Goal: Task Accomplishment & Management: Complete application form

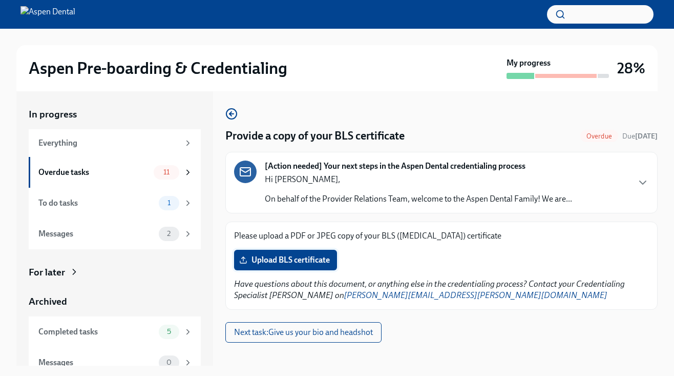
click at [291, 263] on span "Upload BLS certificate" at bounding box center [285, 260] width 89 height 10
click at [0, 0] on input "Upload BLS certificate" at bounding box center [0, 0] width 0 height 0
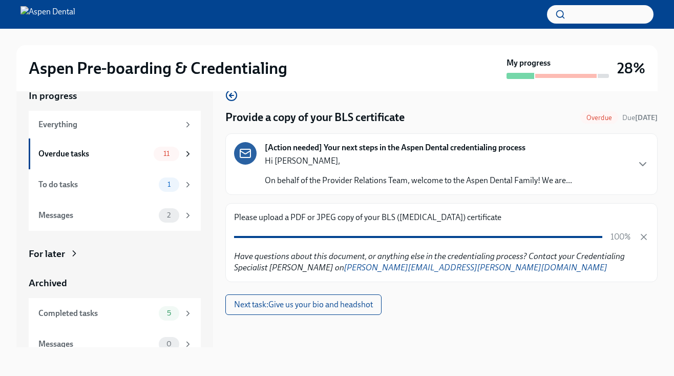
scroll to position [18, 0]
click at [178, 157] on div "11" at bounding box center [167, 154] width 26 height 14
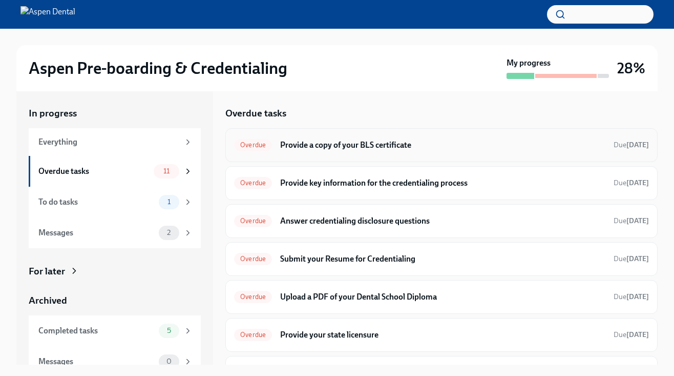
click at [303, 155] on div "Overdue Provide a copy of your BLS certificate Due [DATE]" at bounding box center [441, 145] width 432 height 34
click at [277, 142] on div "Overdue Provide a copy of your BLS certificate Due [DATE]" at bounding box center [441, 145] width 415 height 16
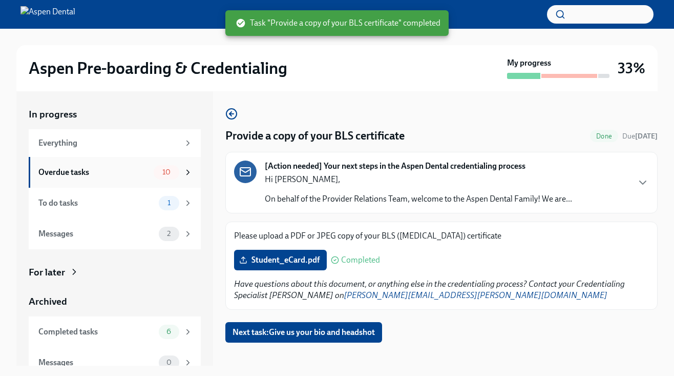
click at [154, 172] on div "10" at bounding box center [167, 172] width 26 height 14
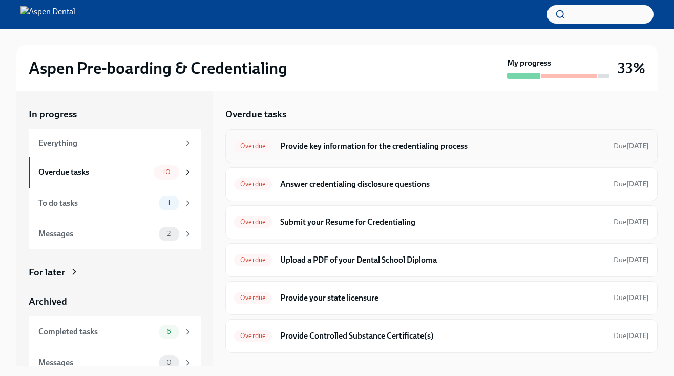
click at [361, 151] on div "Overdue Provide key information for the credentialing process Due [DATE]" at bounding box center [441, 146] width 415 height 16
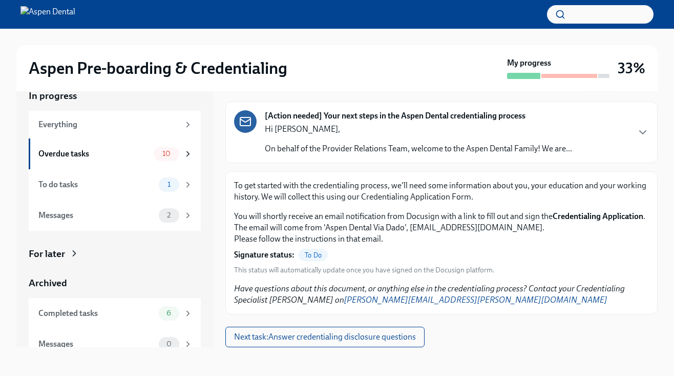
scroll to position [18, 0]
click at [315, 255] on span "To Do" at bounding box center [313, 255] width 29 height 8
click at [300, 283] on em "Have questions about this document, or anything else in the credentialing proce…" at bounding box center [429, 293] width 391 height 21
click at [308, 336] on span "Next task : Answer credentialing disclosure questions" at bounding box center [325, 337] width 182 height 10
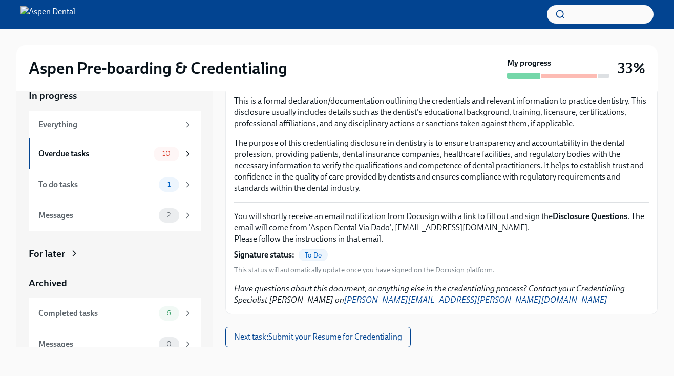
scroll to position [18, 0]
click at [292, 333] on span "Next task : Submit your Resume for Credentialing" at bounding box center [318, 337] width 168 height 10
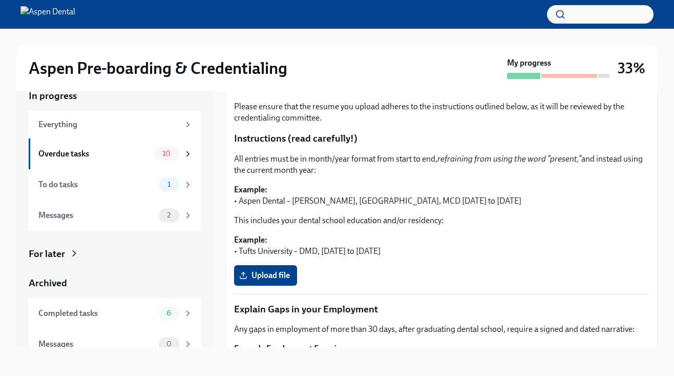
scroll to position [146, 0]
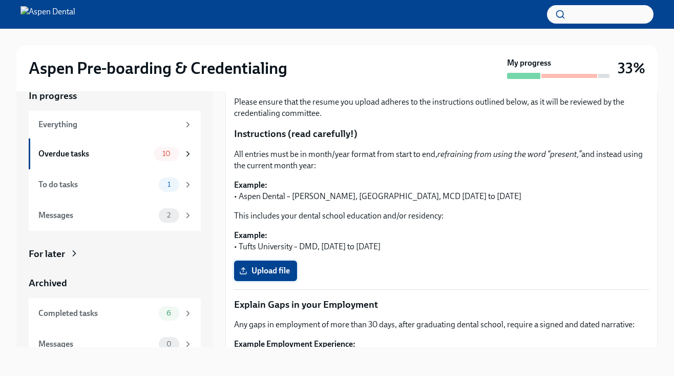
click at [288, 265] on span "Upload file" at bounding box center [265, 270] width 49 height 10
click at [0, 0] on input "Upload file" at bounding box center [0, 0] width 0 height 0
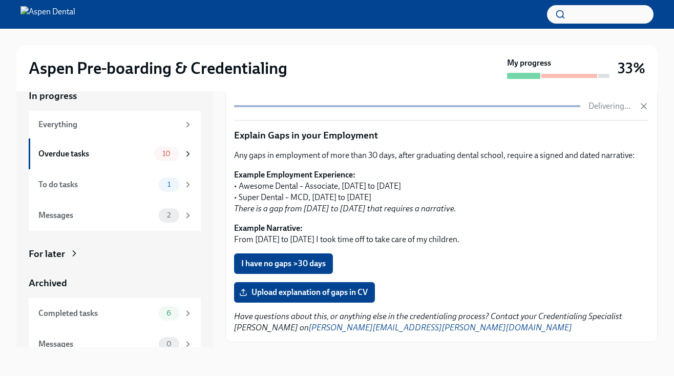
scroll to position [311, 0]
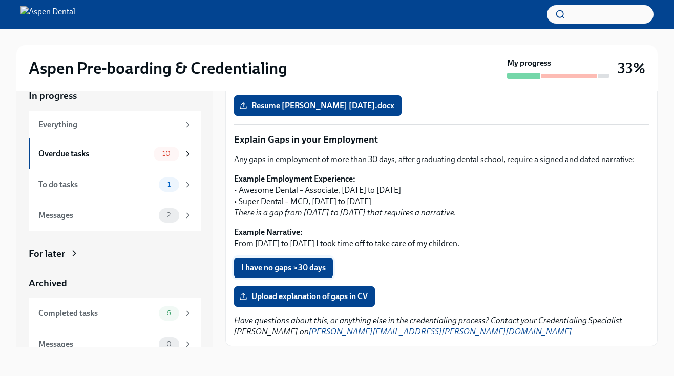
click at [300, 264] on span "I have no gaps >30 days" at bounding box center [283, 267] width 85 height 10
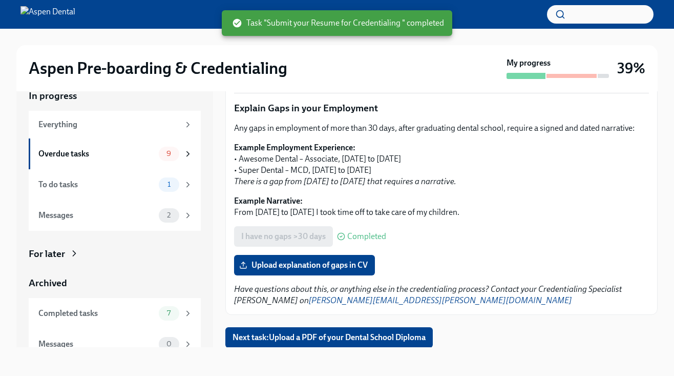
scroll to position [18, 0]
click at [294, 334] on span "Next task : Upload a PDF of your Dental School Diploma" at bounding box center [329, 337] width 193 height 10
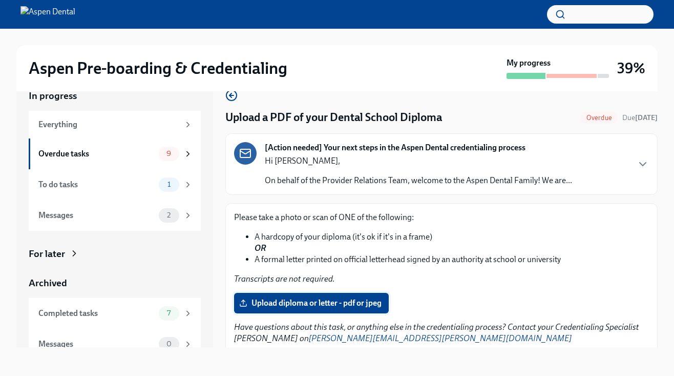
click at [293, 305] on span "Upload diploma or letter - pdf or jpeg" at bounding box center [311, 303] width 140 height 10
click at [0, 0] on input "Upload diploma or letter - pdf or jpeg" at bounding box center [0, 0] width 0 height 0
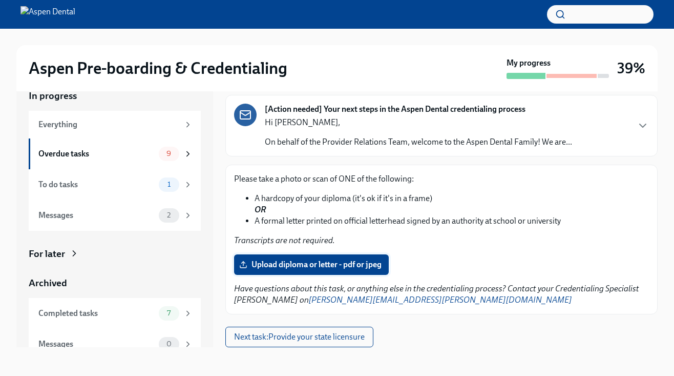
scroll to position [18, 0]
click at [351, 263] on span "Upload diploma or letter - pdf or jpeg" at bounding box center [311, 264] width 140 height 10
click at [0, 0] on input "Upload diploma or letter - pdf or jpeg" at bounding box center [0, 0] width 0 height 0
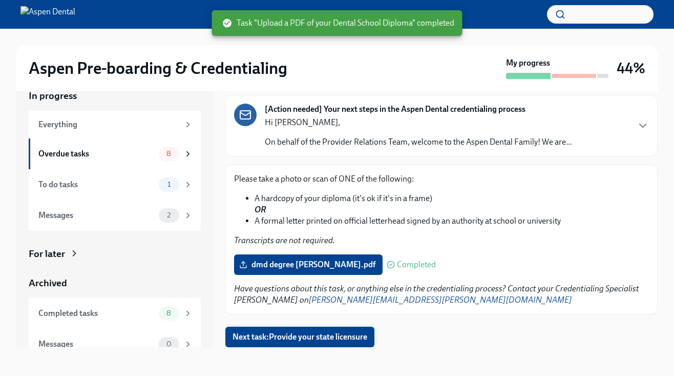
click at [319, 335] on span "Next task : Provide your state licensure" at bounding box center [300, 337] width 135 height 10
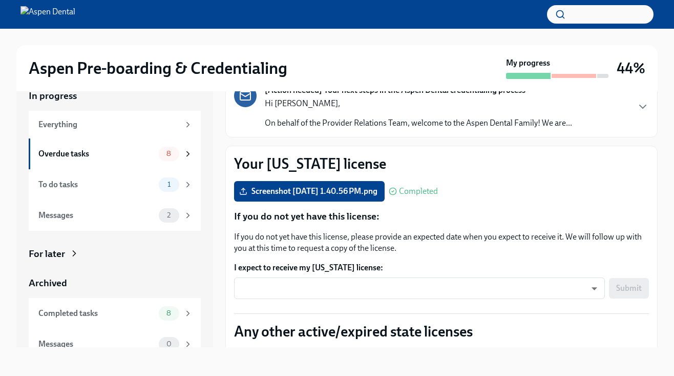
scroll to position [61, 0]
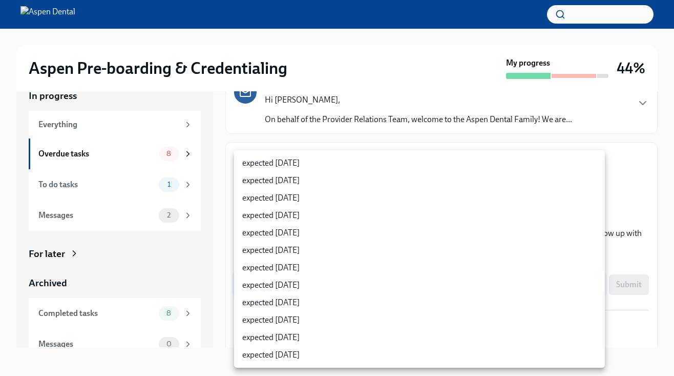
click at [319, 286] on body "Aspen Pre-boarding & Credentialing My progress 44% In progress Everything Overd…" at bounding box center [337, 179] width 674 height 394
click at [208, 257] on div at bounding box center [337, 188] width 674 height 376
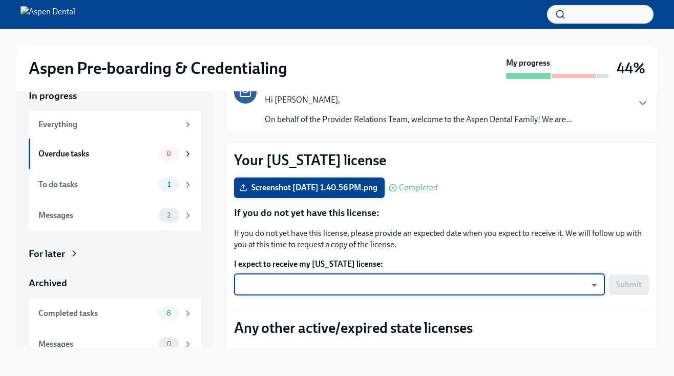
click at [340, 194] on label "Screenshot [DATE] 1.40.56 PM.png" at bounding box center [309, 187] width 151 height 20
click at [0, 0] on input "Screenshot [DATE] 1.40.56 PM.png" at bounding box center [0, 0] width 0 height 0
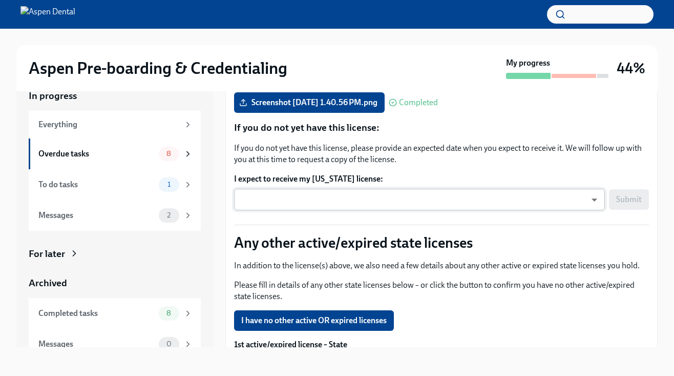
scroll to position [123, 0]
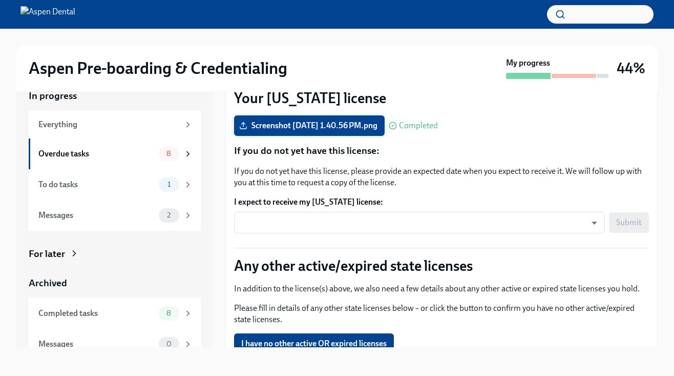
click at [351, 131] on span "Screenshot [DATE] 1.40.56 PM.png" at bounding box center [309, 125] width 136 height 10
click at [0, 0] on input "Screenshot [DATE] 1.40.56 PM.png" at bounding box center [0, 0] width 0 height 0
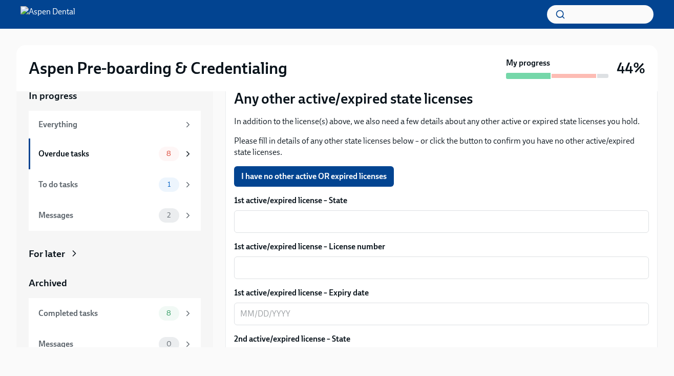
scroll to position [291, 0]
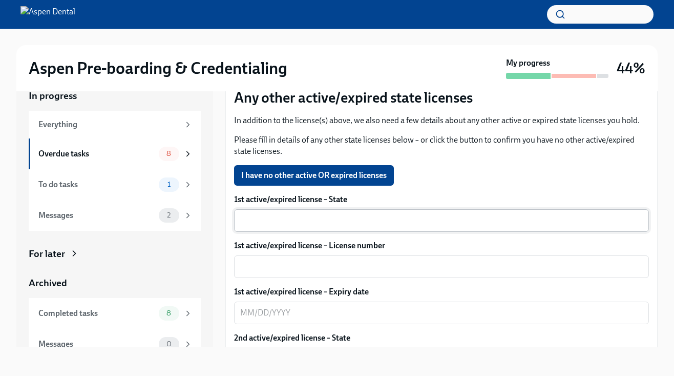
click at [272, 220] on textarea "1st active/expired license – State" at bounding box center [441, 220] width 403 height 12
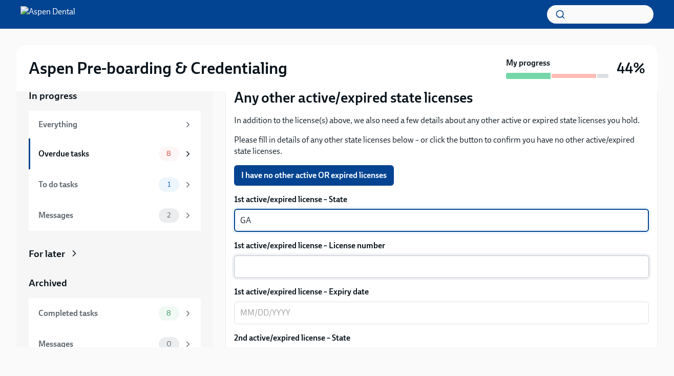
type textarea "GA"
click at [281, 259] on div "x ​" at bounding box center [441, 266] width 415 height 23
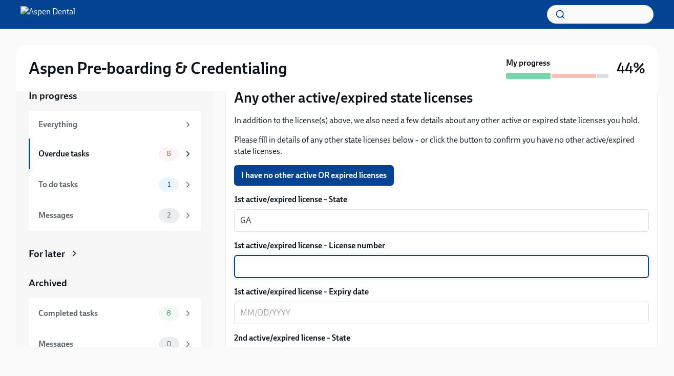
paste textarea "DN122323"
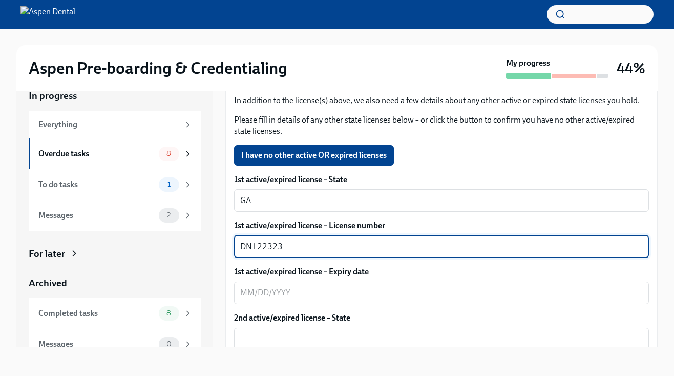
scroll to position [324, 0]
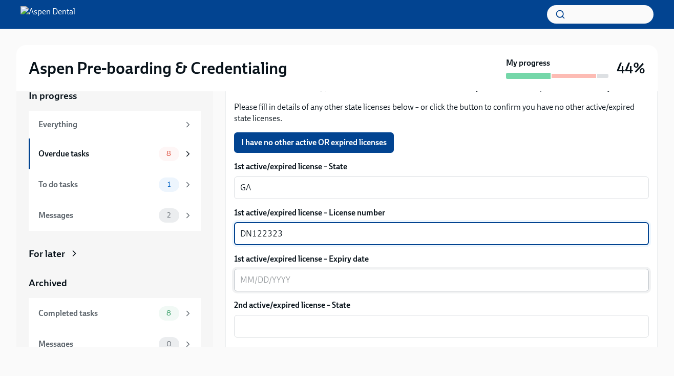
type textarea "DN122323"
click at [277, 281] on textarea "1st active/expired license – Expiry date" at bounding box center [441, 280] width 403 height 12
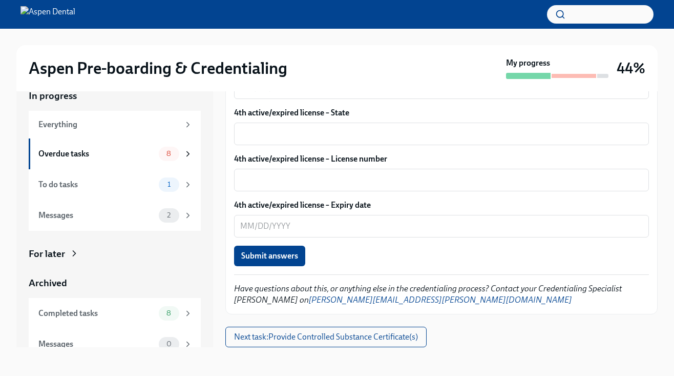
scroll to position [792, 0]
type textarea "[DATE]"
click at [288, 262] on button "Submit answers" at bounding box center [269, 256] width 71 height 20
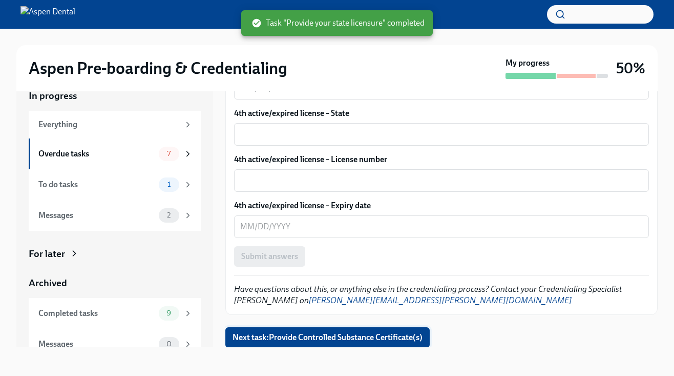
click at [312, 337] on span "Next task : Provide Controlled Substance Certificate(s)" at bounding box center [328, 337] width 190 height 10
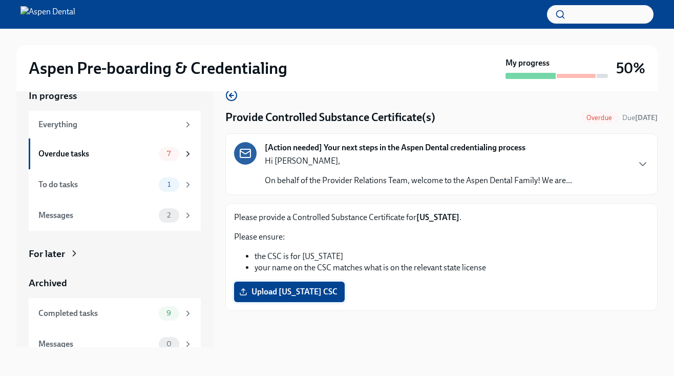
click at [275, 287] on span "Upload [US_STATE] CSC" at bounding box center [289, 291] width 96 height 10
click at [0, 0] on input "Upload [US_STATE] CSC" at bounding box center [0, 0] width 0 height 0
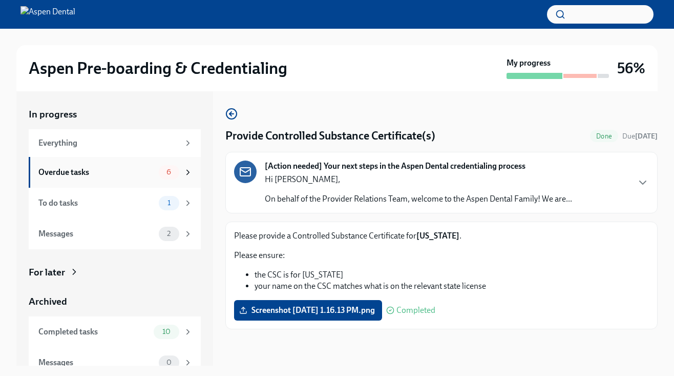
click at [113, 170] on div "Overdue tasks" at bounding box center [96, 172] width 116 height 11
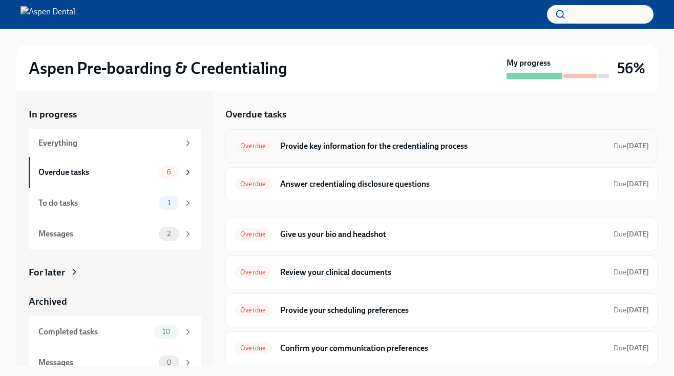
click at [355, 151] on h6 "Provide key information for the credentialing process" at bounding box center [442, 145] width 325 height 11
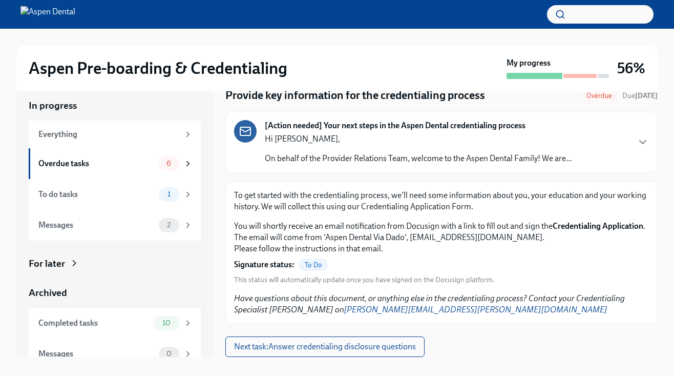
scroll to position [10, 0]
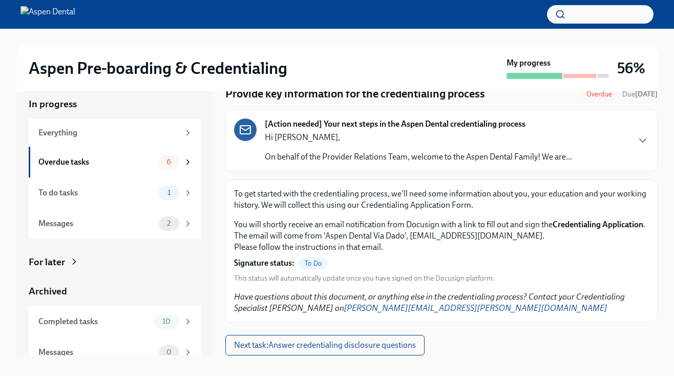
click at [314, 264] on span "To Do" at bounding box center [313, 263] width 29 height 8
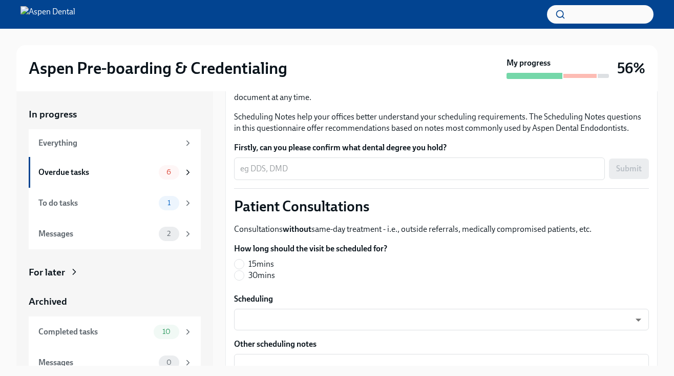
scroll to position [193, 0]
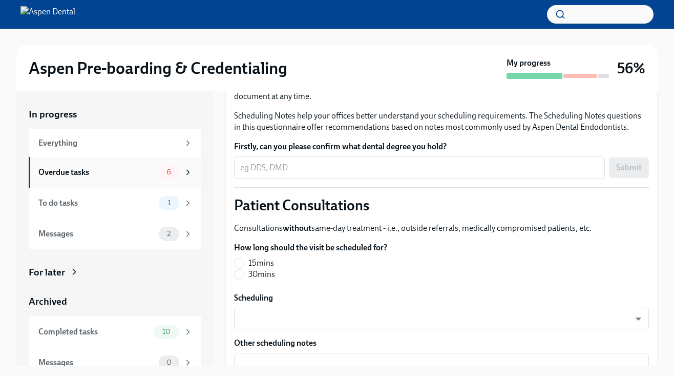
click at [169, 166] on div "6" at bounding box center [169, 172] width 20 height 14
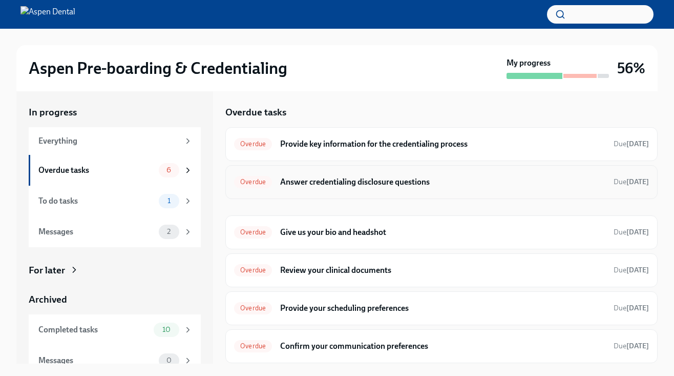
scroll to position [2, 0]
click at [354, 183] on h6 "Answer credentialing disclosure questions" at bounding box center [442, 181] width 325 height 11
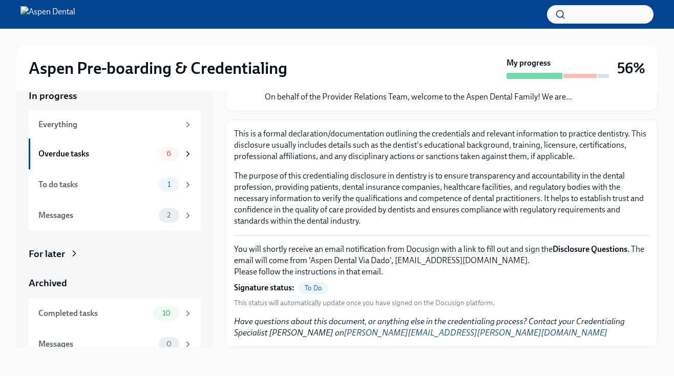
scroll to position [18, 0]
click at [304, 293] on div "To Do" at bounding box center [313, 287] width 29 height 12
click at [308, 292] on div "To Do" at bounding box center [313, 287] width 29 height 12
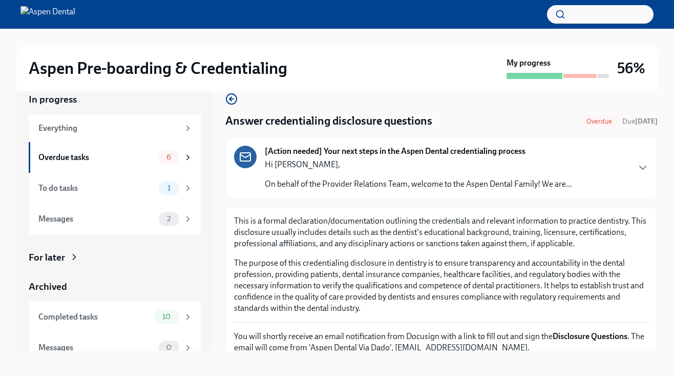
scroll to position [0, 0]
click at [631, 165] on div "[Action needed] Your next steps in the Aspen Dental credentialing process Hi Dr…" at bounding box center [441, 168] width 415 height 44
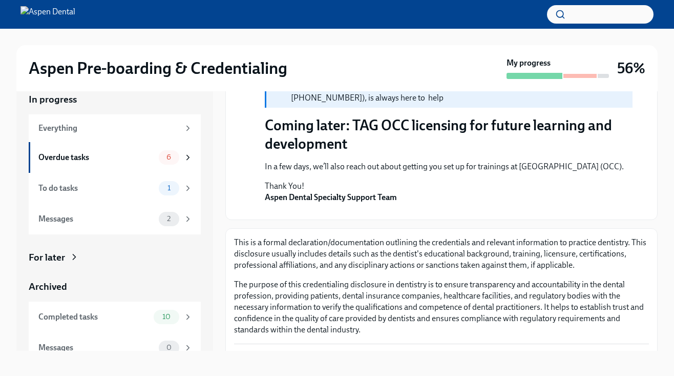
scroll to position [346, 0]
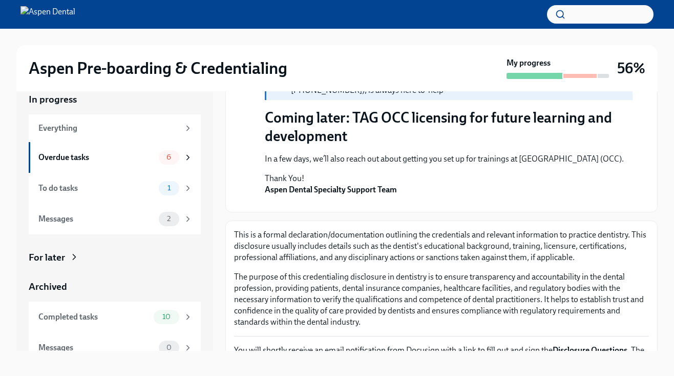
click at [355, 203] on button "Zoom image" at bounding box center [449, 203] width 368 height 0
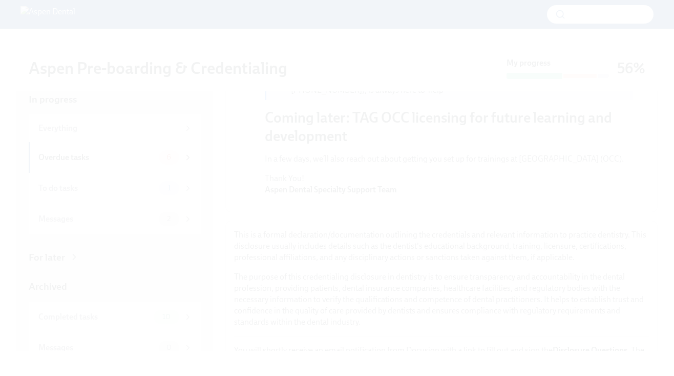
click at [298, 213] on button "Unzoom image" at bounding box center [337, 188] width 674 height 376
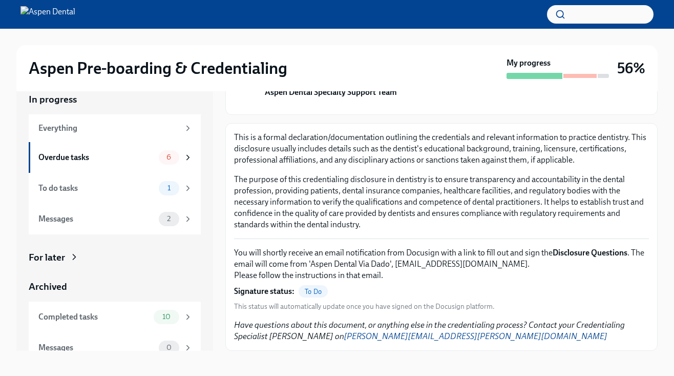
scroll to position [496, 0]
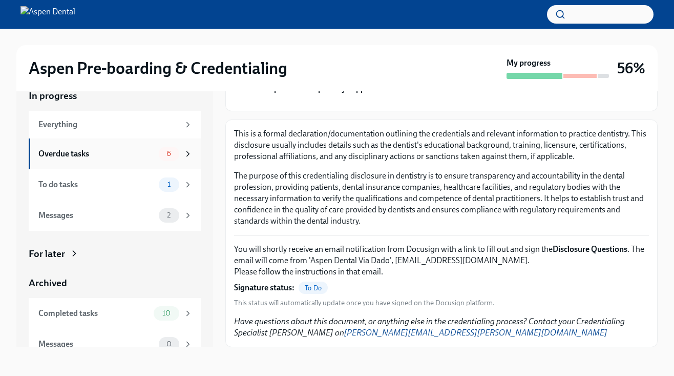
click at [137, 160] on div "Overdue tasks 6" at bounding box center [115, 153] width 172 height 31
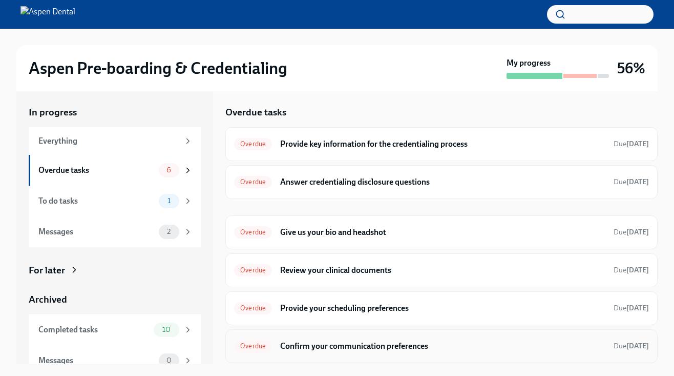
scroll to position [2, 0]
click at [299, 343] on h6 "Confirm your communication preferences" at bounding box center [442, 345] width 325 height 11
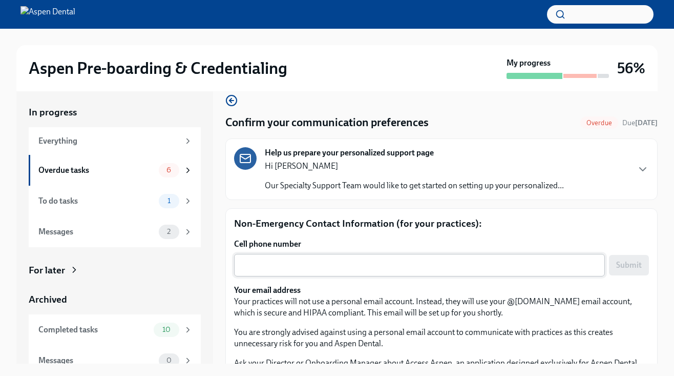
scroll to position [17, 0]
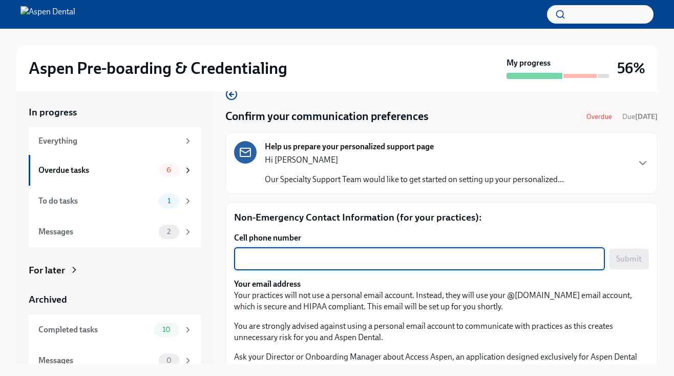
click at [358, 264] on textarea "Cell phone number" at bounding box center [419, 259] width 359 height 12
type textarea "7064619111"
click at [633, 255] on span "Submit" at bounding box center [629, 259] width 26 height 10
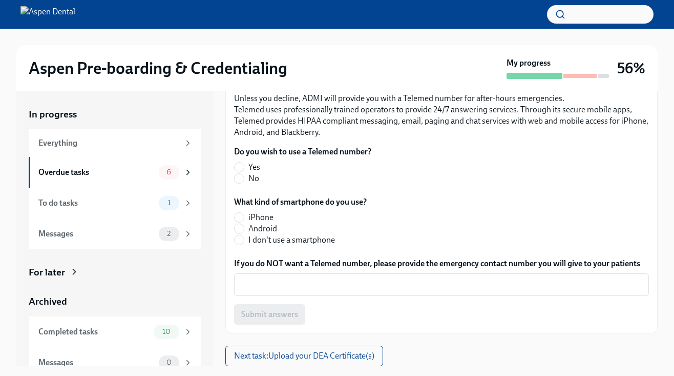
scroll to position [0, 0]
click at [238, 217] on input "iPhone" at bounding box center [239, 217] width 9 height 9
radio input "true"
click at [241, 163] on input "Yes" at bounding box center [239, 166] width 9 height 9
radio input "true"
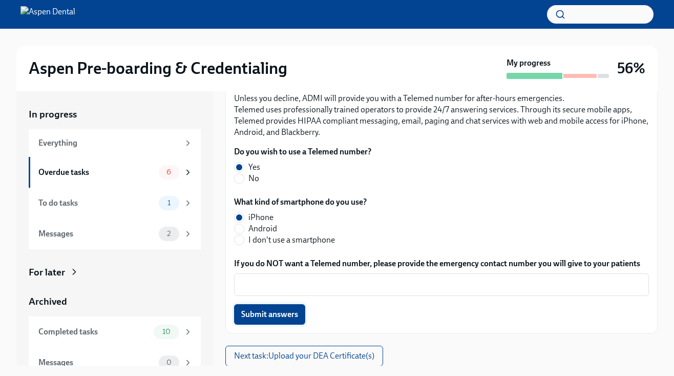
click at [285, 311] on span "Submit answers" at bounding box center [269, 314] width 57 height 10
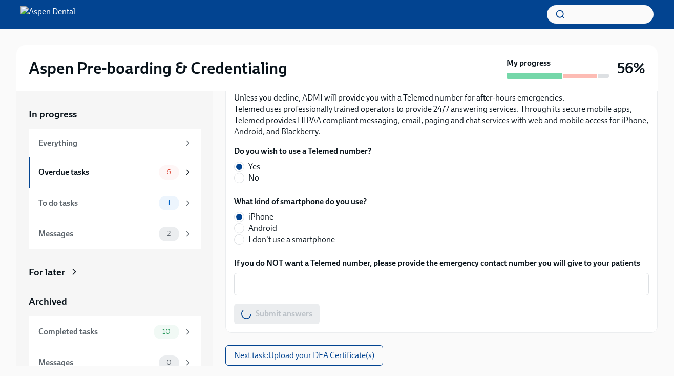
scroll to position [403, 0]
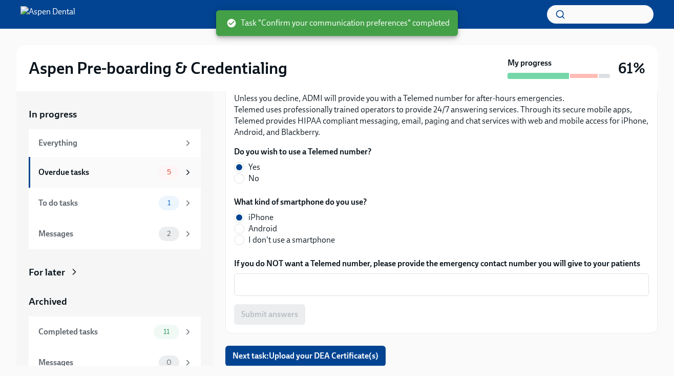
click at [154, 173] on div "Overdue tasks" at bounding box center [96, 172] width 116 height 11
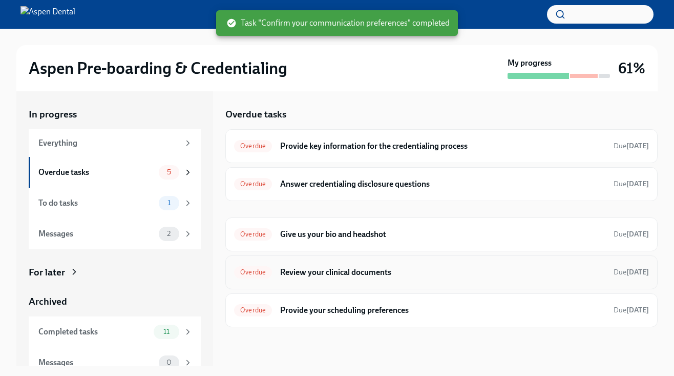
click at [323, 276] on h6 "Review your clinical documents" at bounding box center [442, 271] width 325 height 11
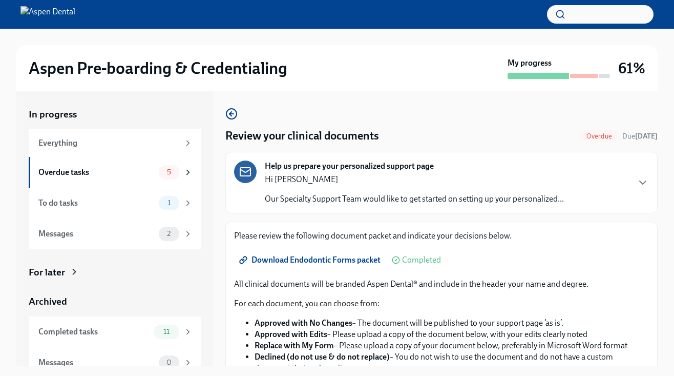
click at [304, 260] on span "Download Endodontic Forms packet" at bounding box center [310, 260] width 139 height 10
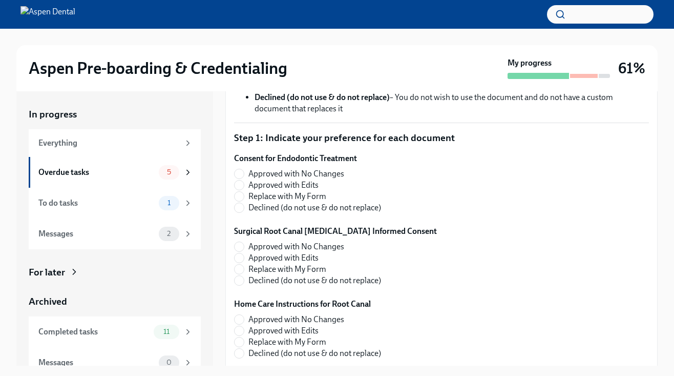
scroll to position [268, 0]
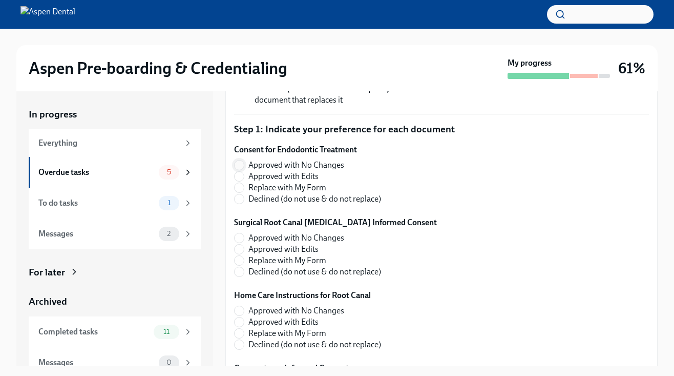
click at [243, 165] on input "Approved with No Changes" at bounding box center [239, 164] width 9 height 9
radio input "true"
click at [243, 238] on input "Approved with No Changes" at bounding box center [239, 237] width 9 height 9
radio input "true"
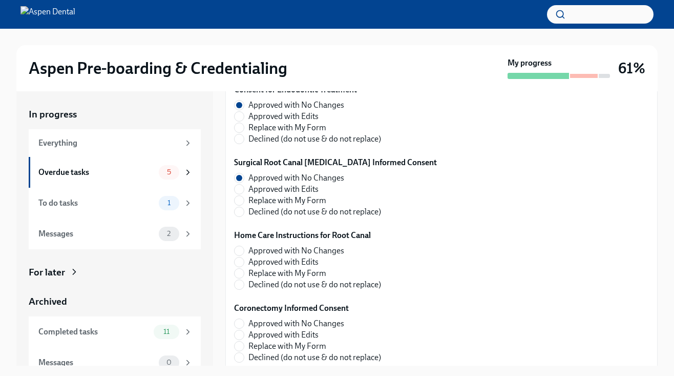
scroll to position [353, 0]
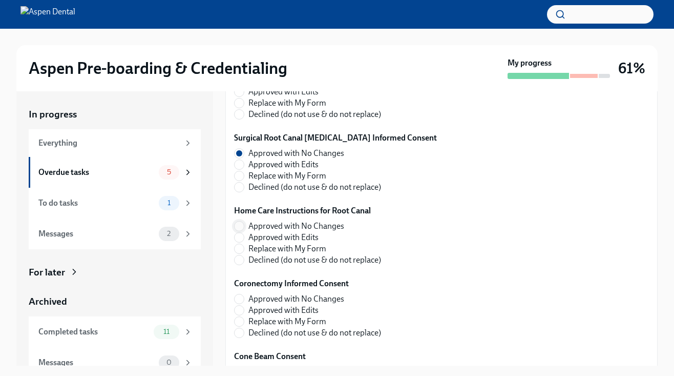
click at [244, 224] on span at bounding box center [239, 226] width 10 height 10
click at [244, 224] on input "Approved with No Changes" at bounding box center [239, 225] width 9 height 9
radio input "true"
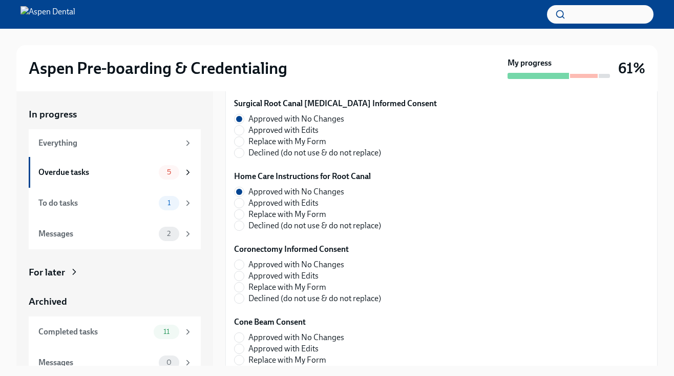
scroll to position [389, 0]
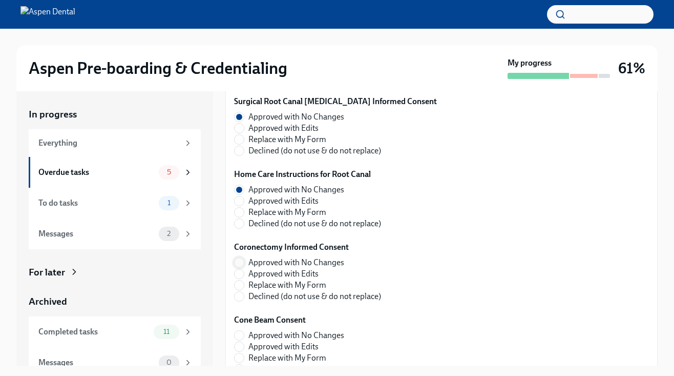
click at [238, 262] on input "Approved with No Changes" at bounding box center [239, 262] width 9 height 9
radio input "true"
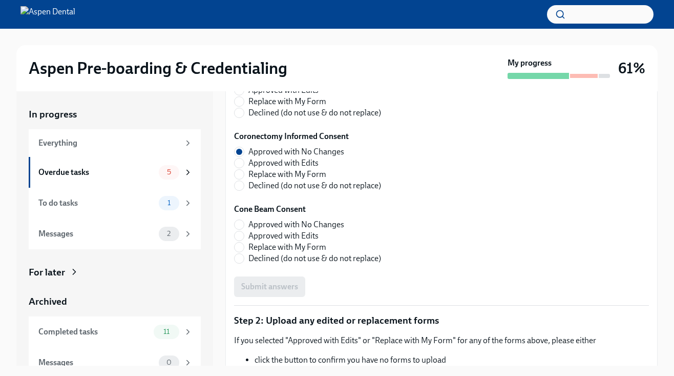
scroll to position [504, 0]
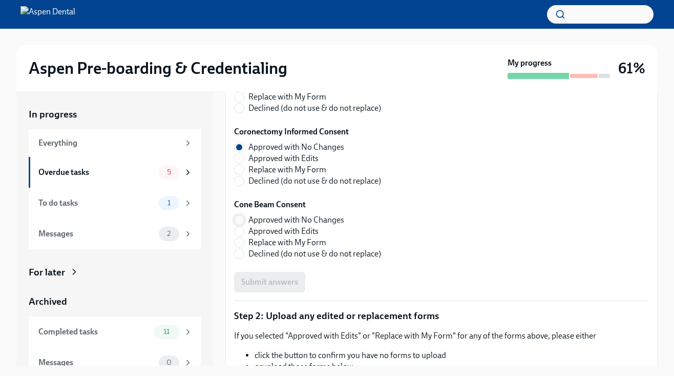
click at [238, 219] on input "Approved with No Changes" at bounding box center [239, 219] width 9 height 9
radio input "true"
click at [276, 284] on span "Submit answers" at bounding box center [269, 282] width 57 height 10
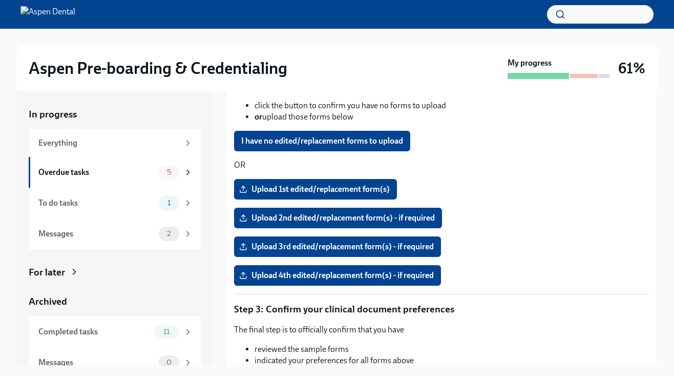
scroll to position [756, 0]
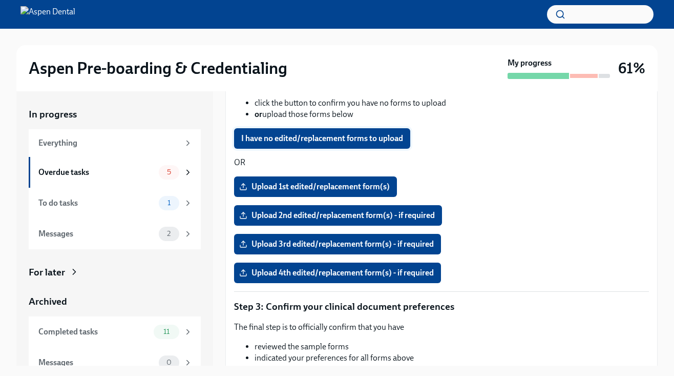
click at [295, 134] on span "I have no edited/replacement forms to upload" at bounding box center [322, 138] width 162 height 10
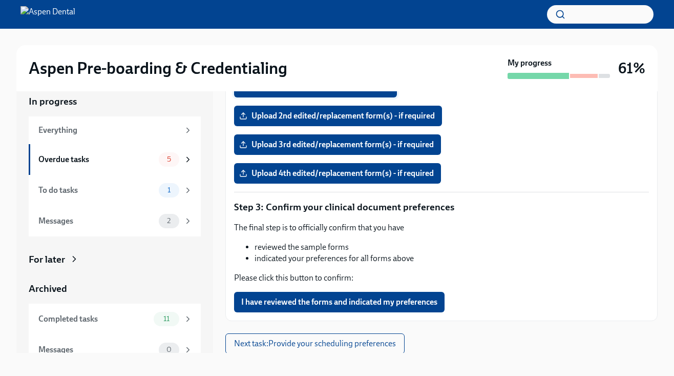
scroll to position [14, 0]
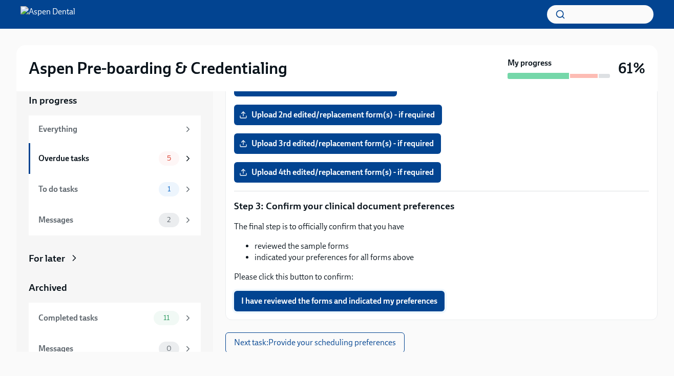
click at [313, 293] on button "I have reviewed the forms and indicated my preferences" at bounding box center [339, 301] width 211 height 20
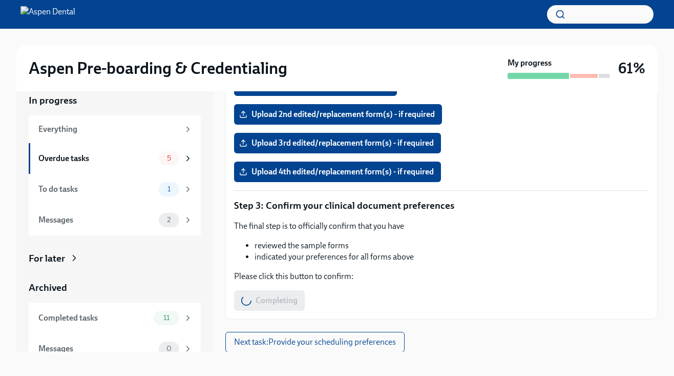
scroll to position [843, 0]
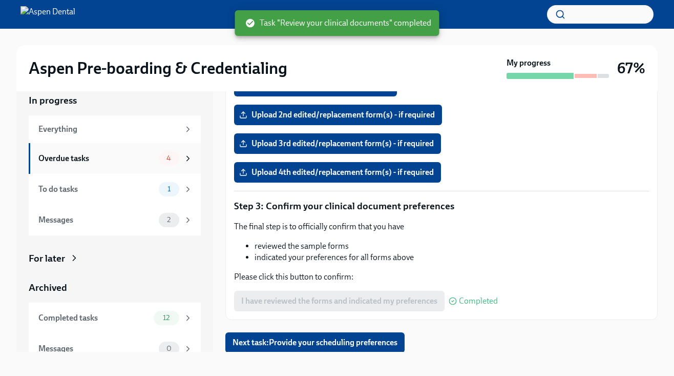
click at [157, 157] on div "Overdue tasks 4" at bounding box center [115, 158] width 154 height 14
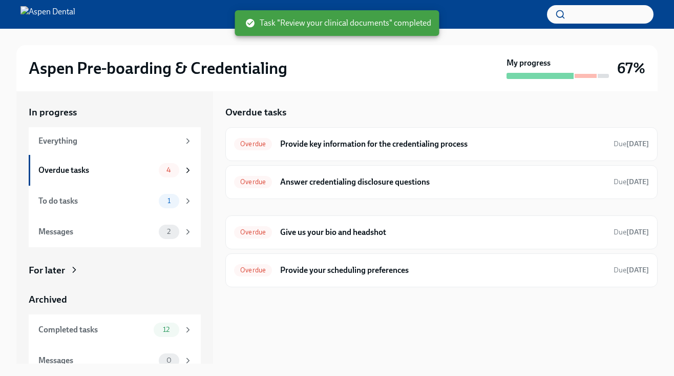
scroll to position [2, 0]
click at [340, 182] on h6 "Answer credentialing disclosure questions" at bounding box center [442, 181] width 325 height 11
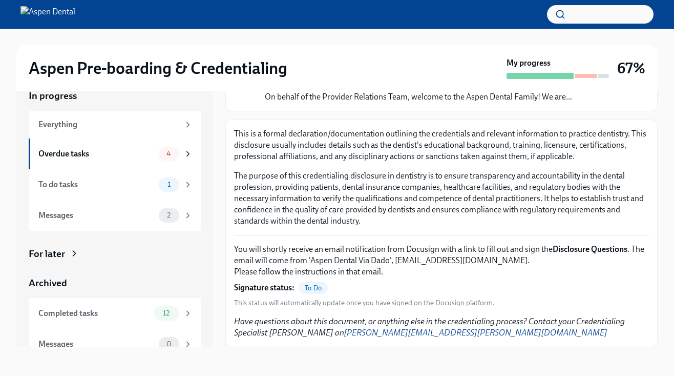
scroll to position [18, 0]
click at [468, 181] on p "The purpose of this credentialing disclosure in dentistry is to ensure transpar…" at bounding box center [441, 198] width 415 height 56
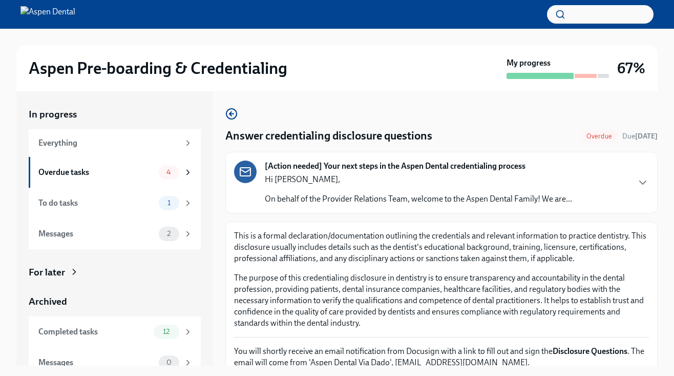
scroll to position [-1, 0]
click at [297, 192] on div "Hi Dr Torkian, On behalf of the Provider Relations Team, welcome to the Aspen D…" at bounding box center [418, 189] width 307 height 31
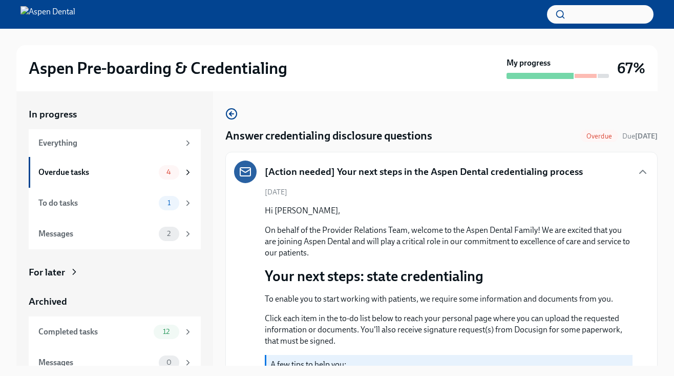
scroll to position [0, 0]
click at [325, 197] on div "July 18th Hi Dr Torkian, On behalf of the Provider Relations Team, welcome to t…" at bounding box center [441, 376] width 415 height 378
click at [158, 177] on div "Overdue tasks 4" at bounding box center [115, 172] width 154 height 14
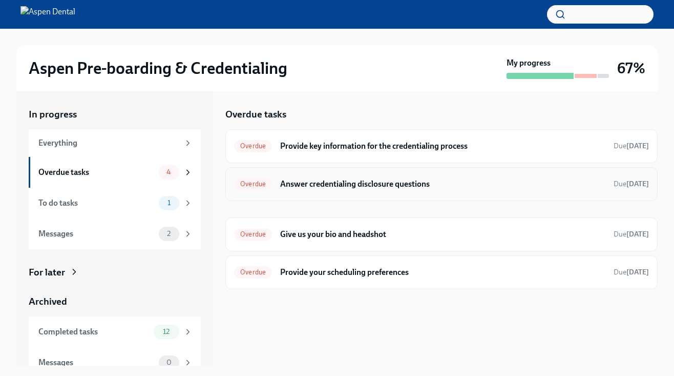
click at [335, 188] on h6 "Answer credentialing disclosure questions" at bounding box center [442, 183] width 325 height 11
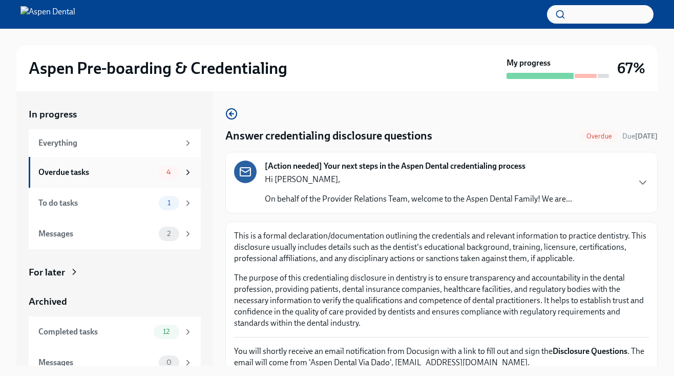
click at [142, 170] on div "Overdue tasks" at bounding box center [96, 172] width 116 height 11
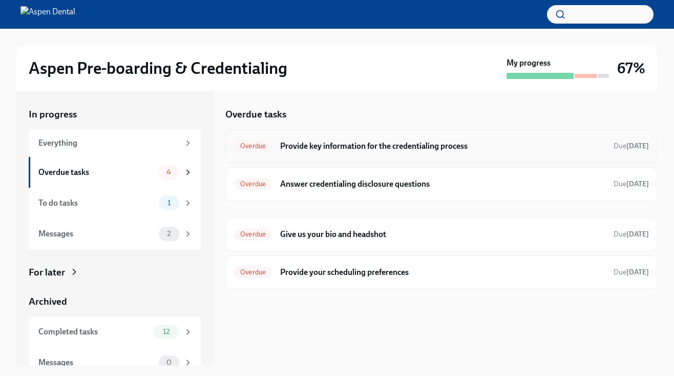
click at [306, 153] on div "Overdue Provide key information for the credentialing process Due [DATE]" at bounding box center [441, 146] width 415 height 16
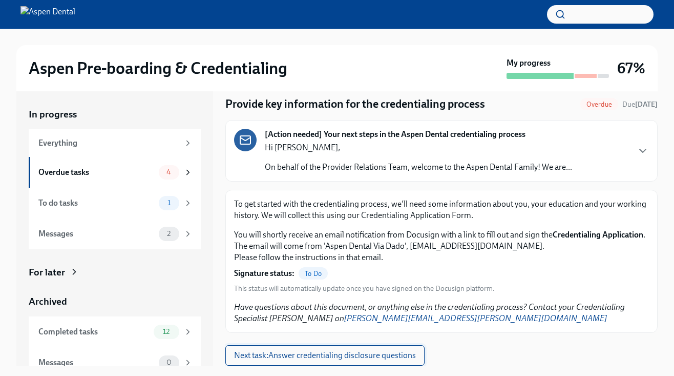
click at [299, 348] on button "Next task : Answer credentialing disclosure questions" at bounding box center [324, 355] width 199 height 20
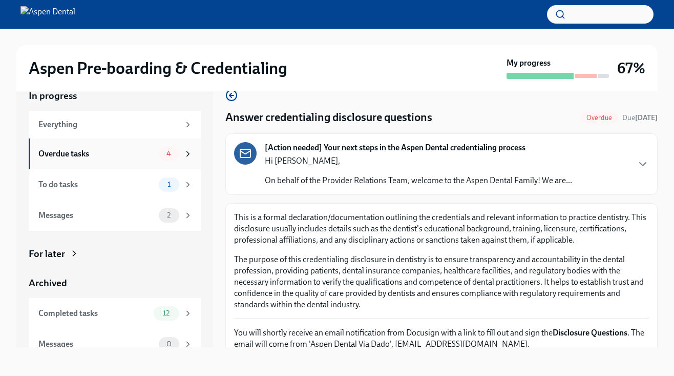
click at [148, 159] on div "Overdue tasks 4" at bounding box center [115, 154] width 154 height 14
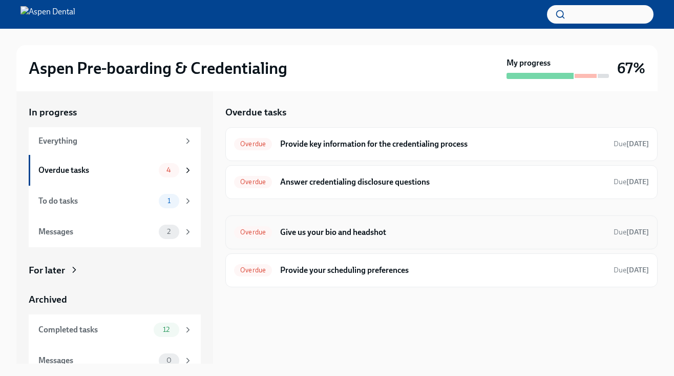
click at [311, 240] on div "Overdue Give us your bio and headshot Due Jul 24th" at bounding box center [441, 232] width 432 height 34
click at [324, 231] on h6 "Give us your bio and headshot" at bounding box center [442, 231] width 325 height 11
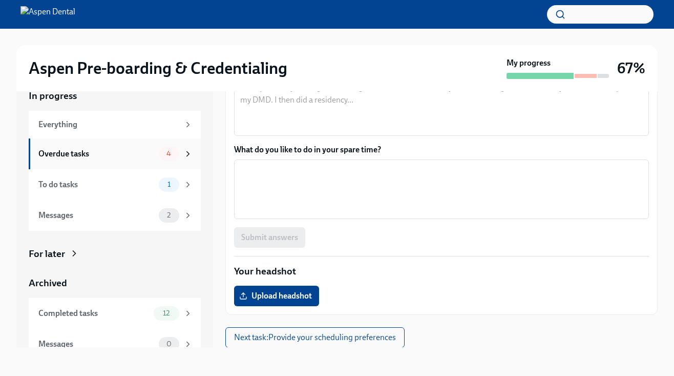
click at [128, 147] on div "Overdue tasks 4" at bounding box center [115, 154] width 154 height 14
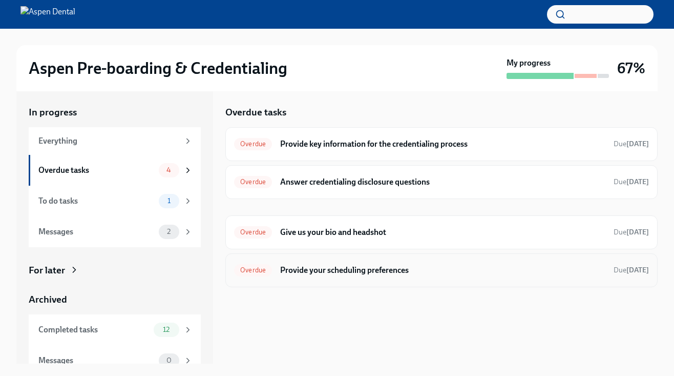
click at [347, 274] on h6 "Provide your scheduling preferences" at bounding box center [442, 269] width 325 height 11
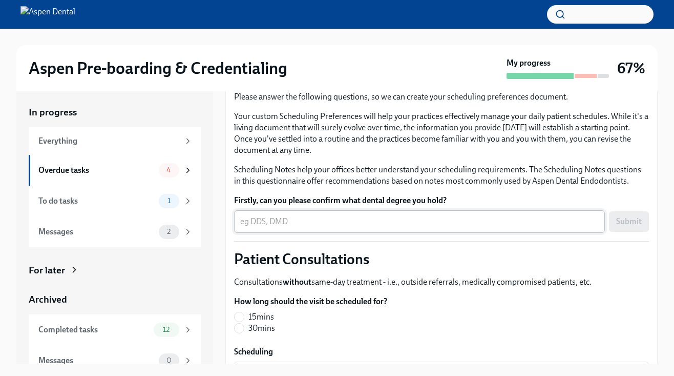
click at [322, 220] on textarea "Firstly, can you please confirm what dental degree you hold?" at bounding box center [419, 221] width 359 height 12
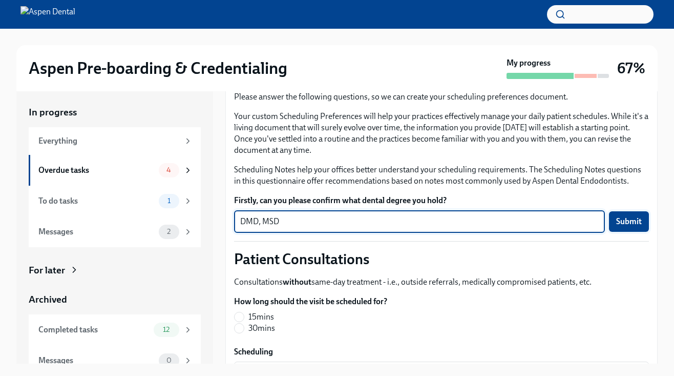
type textarea "DMD, MSD"
click at [632, 218] on span "Submit" at bounding box center [629, 221] width 26 height 10
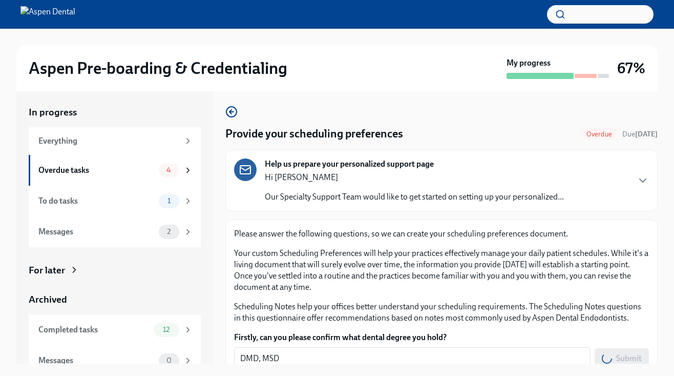
scroll to position [-1, 0]
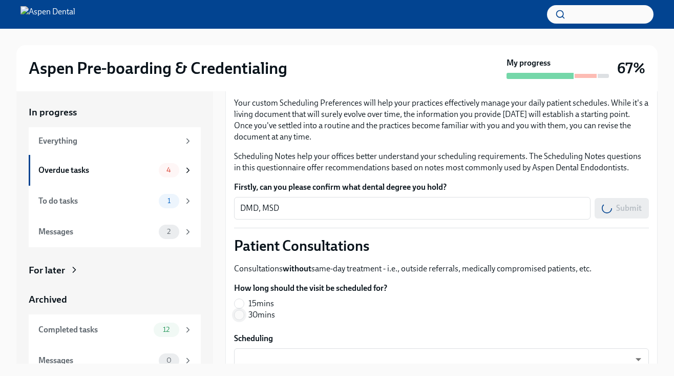
click at [240, 316] on input "30mins" at bounding box center [239, 314] width 9 height 9
radio input "true"
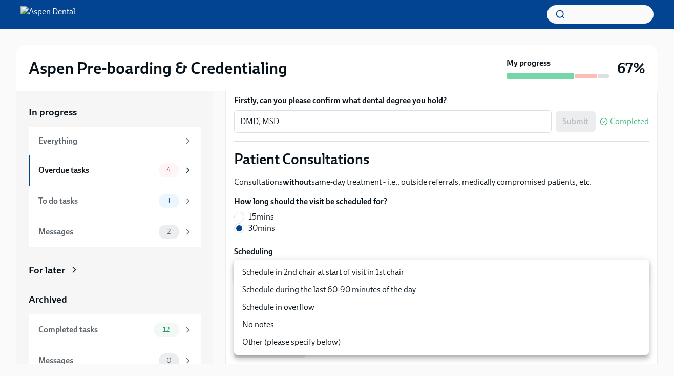
click at [286, 265] on body "Aspen Pre-boarding & Credentialing My progress 67% In progress Everything Overd…" at bounding box center [337, 195] width 674 height 394
click at [251, 294] on li "Schedule during the last 60-90 minutes of the day" at bounding box center [441, 289] width 415 height 17
type input "Ysc6jVFTO"
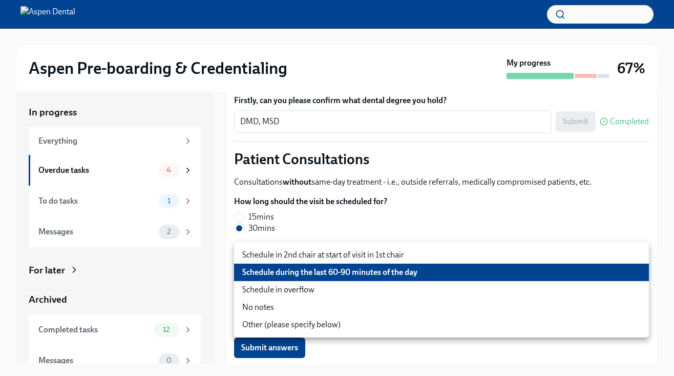
click at [273, 275] on body "Aspen Pre-boarding & Credentialing My progress 67% In progress Everything Overd…" at bounding box center [337, 195] width 674 height 394
click at [296, 273] on li "Schedule during the last 60-90 minutes of the day" at bounding box center [441, 271] width 415 height 17
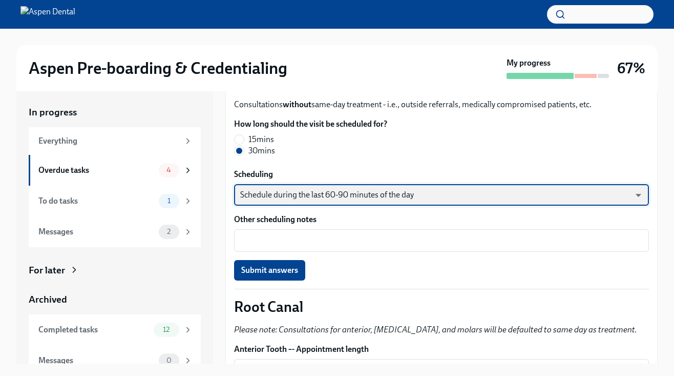
scroll to position [323, 0]
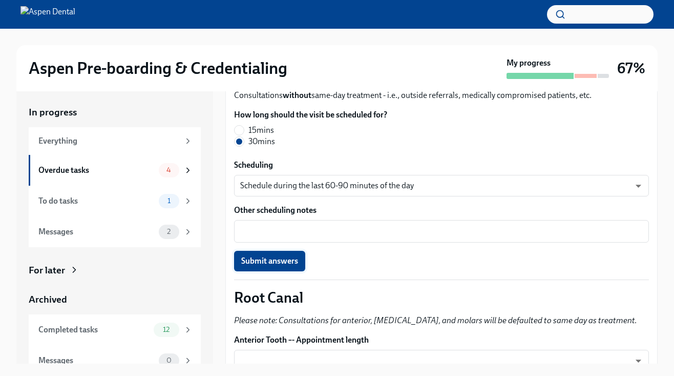
click at [274, 266] on span "Submit answers" at bounding box center [269, 261] width 57 height 10
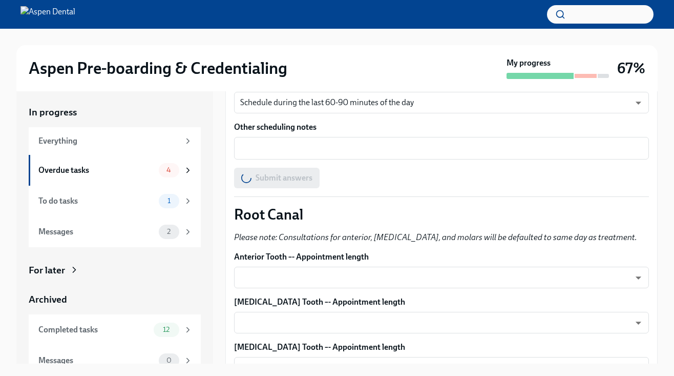
scroll to position [416, 0]
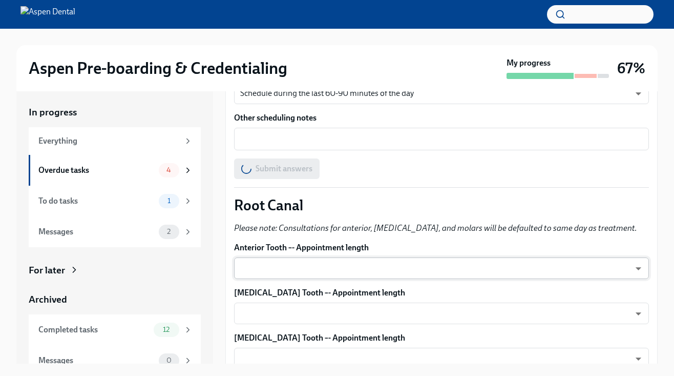
click at [298, 266] on body "Aspen Pre-boarding & Credentialing My progress 67% In progress Everything Overd…" at bounding box center [337, 195] width 674 height 394
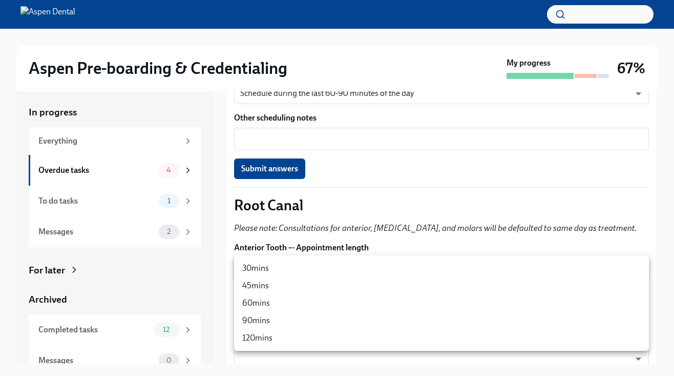
click at [262, 298] on li "60mins" at bounding box center [441, 302] width 415 height 17
type input "Ysc6jVFTO"
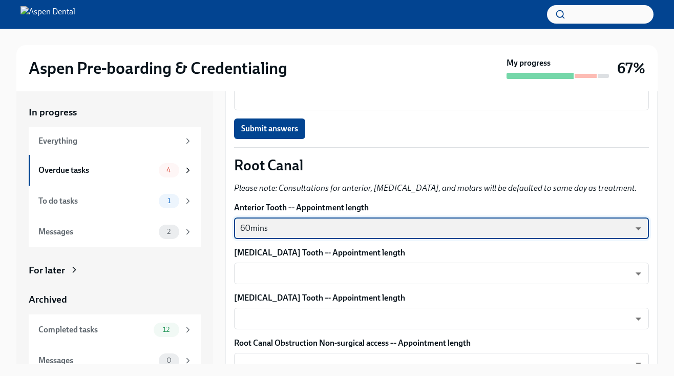
scroll to position [471, 0]
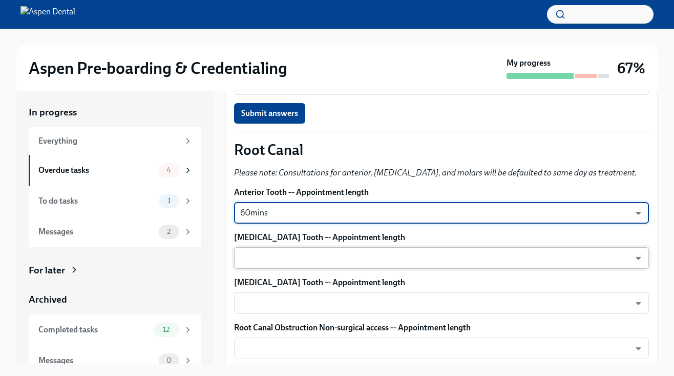
click at [297, 250] on body "Aspen Pre-boarding & Credentialing My progress 67% In progress Everything Overd…" at bounding box center [337, 195] width 674 height 394
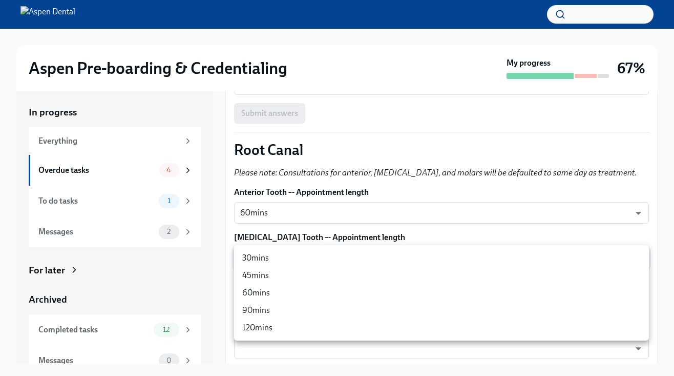
click at [263, 293] on li "60mins" at bounding box center [441, 292] width 415 height 17
type input "Ysc6jVFTO"
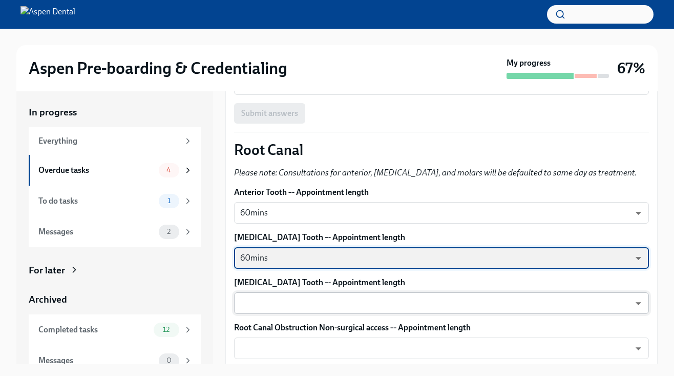
scroll to position [501, 0]
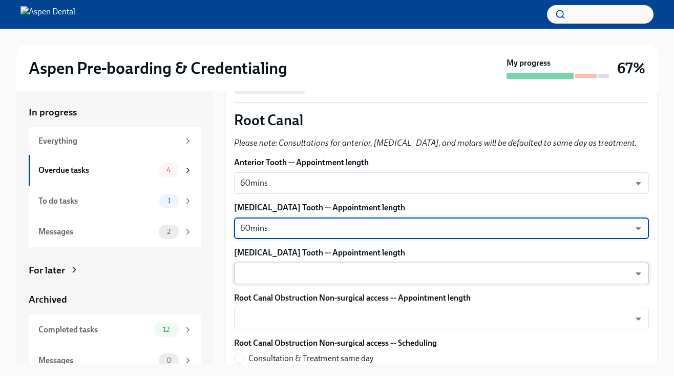
click at [280, 277] on body "Aspen Pre-boarding & Credentialing My progress 67% In progress Everything Overd…" at bounding box center [337, 195] width 674 height 394
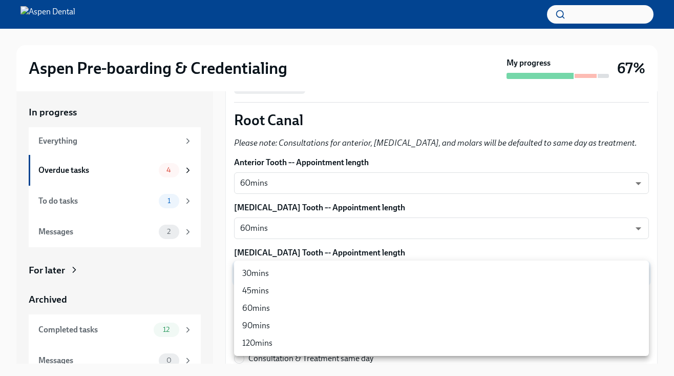
click at [267, 327] on li "90mins" at bounding box center [441, 325] width 415 height 17
type input "c9V1oo_M8"
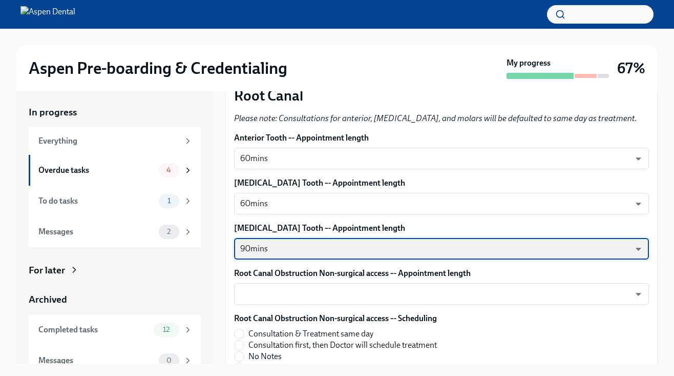
scroll to position [526, 0]
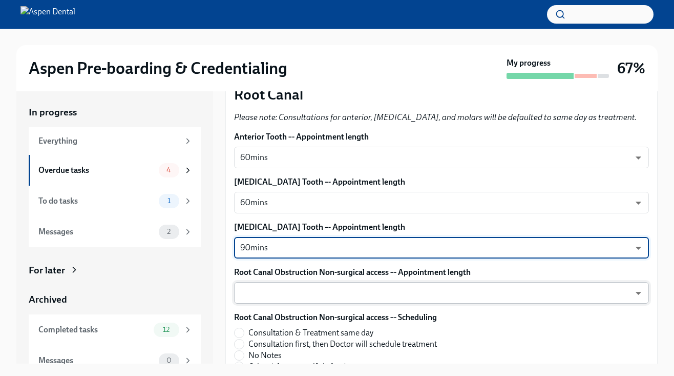
click at [293, 295] on body "Aspen Pre-boarding & Credentialing My progress 67% In progress Everything Overd…" at bounding box center [337, 195] width 674 height 394
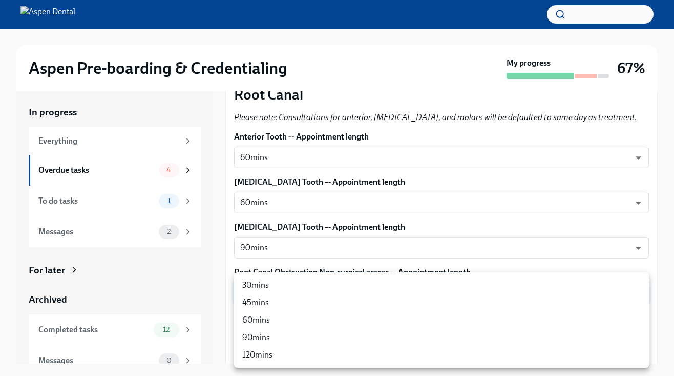
click at [280, 359] on li "120mins" at bounding box center [441, 354] width 415 height 17
type input "0OLZR5w8p"
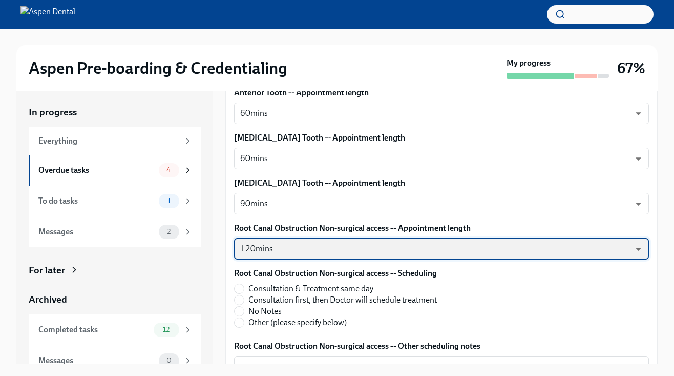
scroll to position [574, 0]
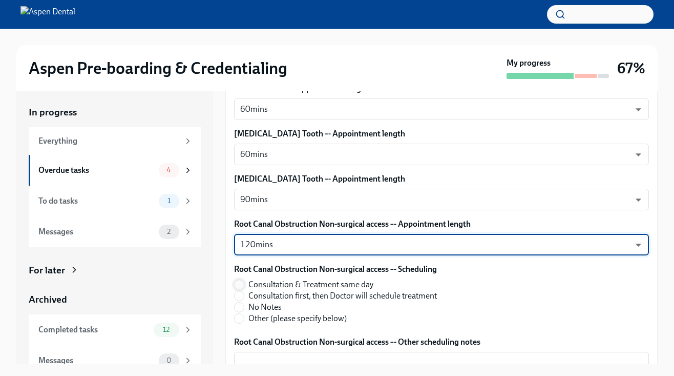
click at [239, 282] on input "Consultation & Treatment same day" at bounding box center [239, 284] width 9 height 9
radio input "true"
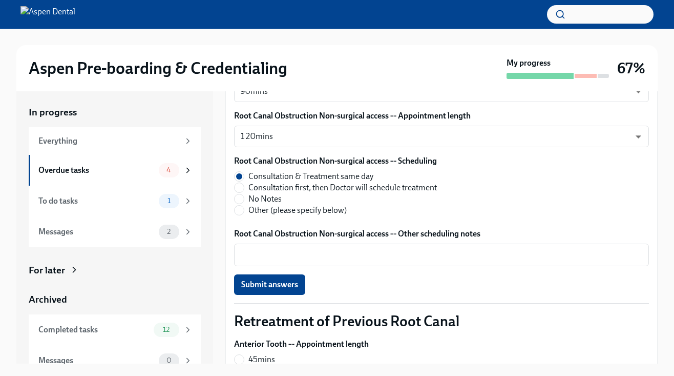
scroll to position [686, 0]
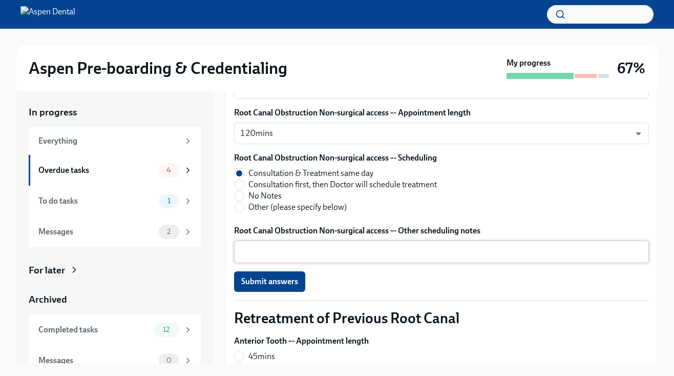
click at [366, 251] on textarea "Root Canal Obstruction Non-surgical access –- Other scheduling notes" at bounding box center [441, 251] width 403 height 12
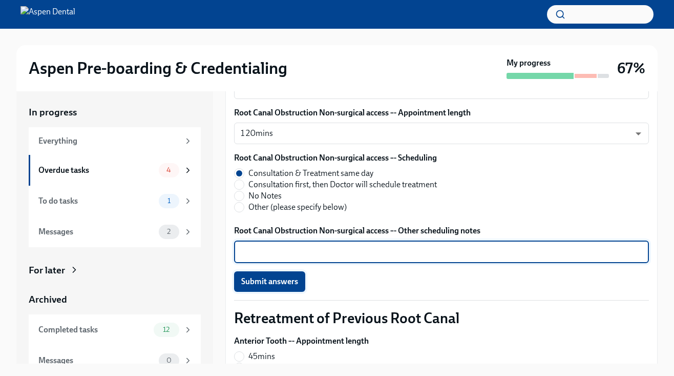
click at [293, 282] on span "Submit answers" at bounding box center [269, 281] width 57 height 10
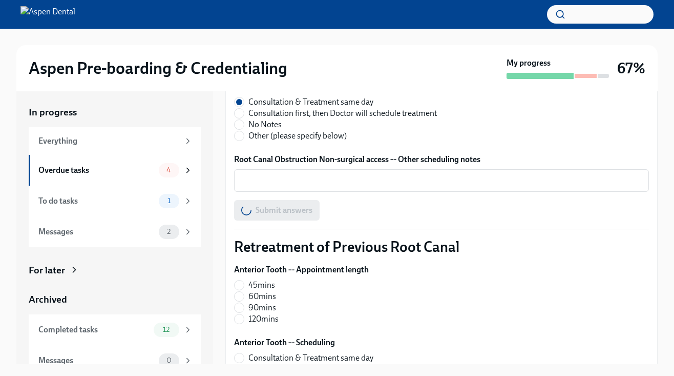
scroll to position [778, 0]
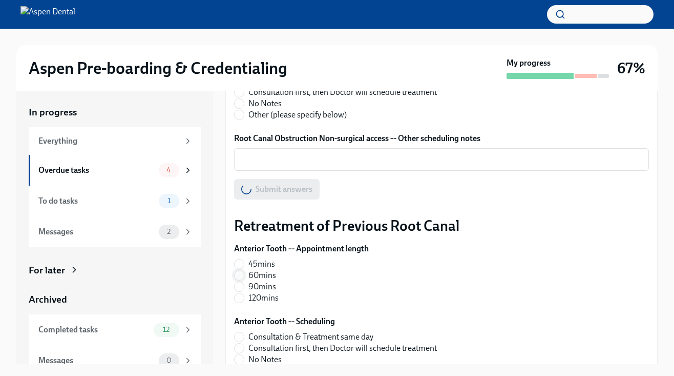
click at [241, 276] on input "60mins" at bounding box center [239, 275] width 9 height 9
radio input "true"
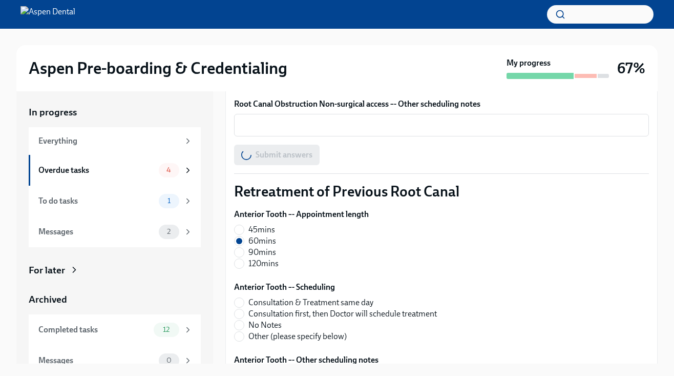
scroll to position [836, 0]
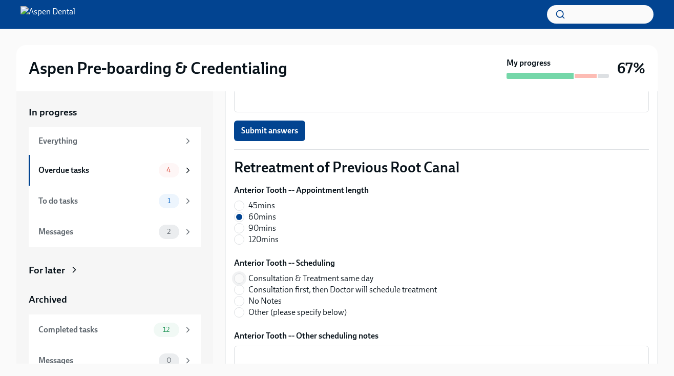
click at [242, 283] on input "Consultation & Treatment same day" at bounding box center [239, 278] width 9 height 9
radio input "true"
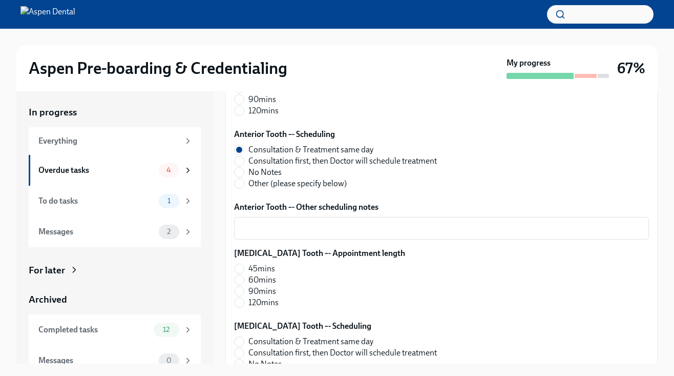
scroll to position [980, 0]
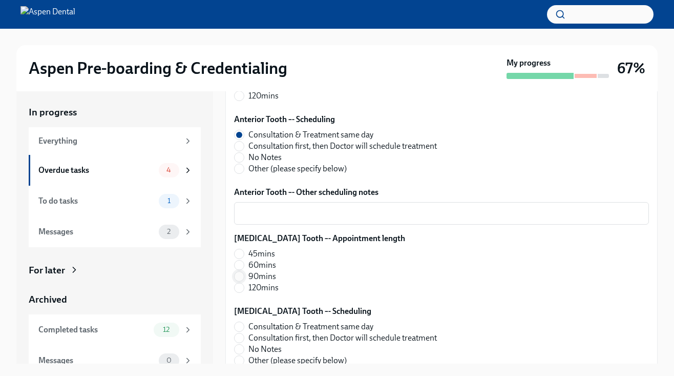
click at [241, 276] on input "90mins" at bounding box center [239, 276] width 9 height 9
radio input "true"
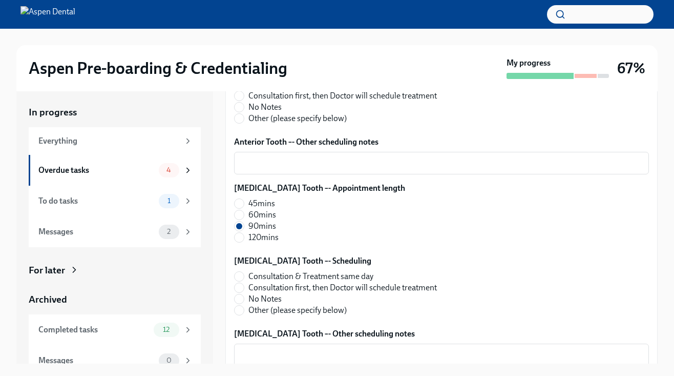
scroll to position [1040, 0]
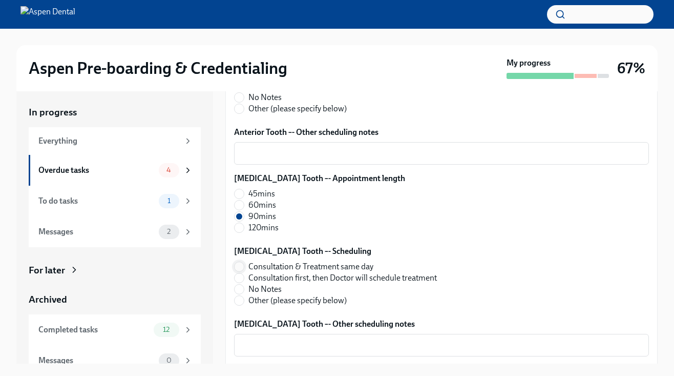
click at [236, 270] on input "Consultation & Treatment same day" at bounding box center [239, 266] width 9 height 9
radio input "true"
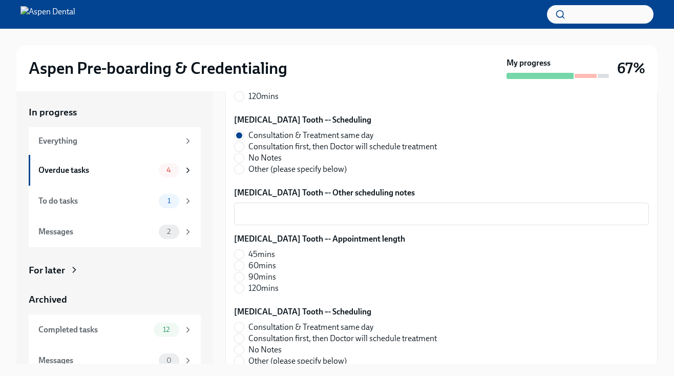
scroll to position [1171, 0]
click at [239, 290] on input "120mins" at bounding box center [239, 287] width 9 height 9
radio input "true"
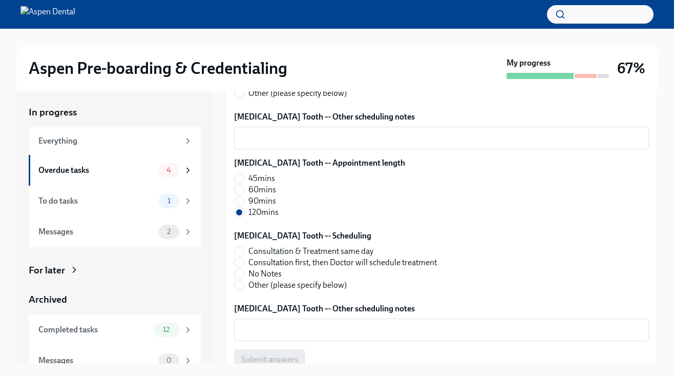
scroll to position [1266, 0]
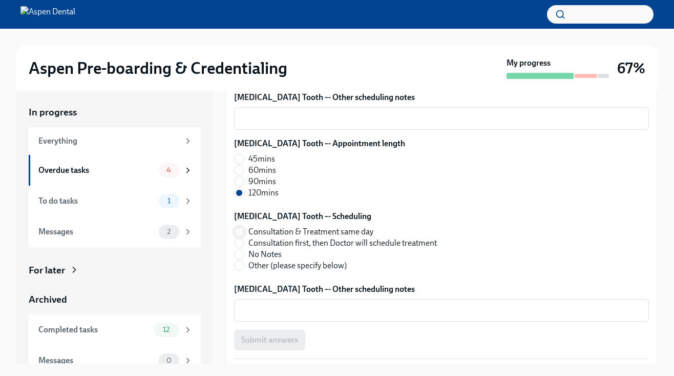
click at [243, 230] on input "Consultation & Treatment same day" at bounding box center [239, 231] width 9 height 9
radio input "true"
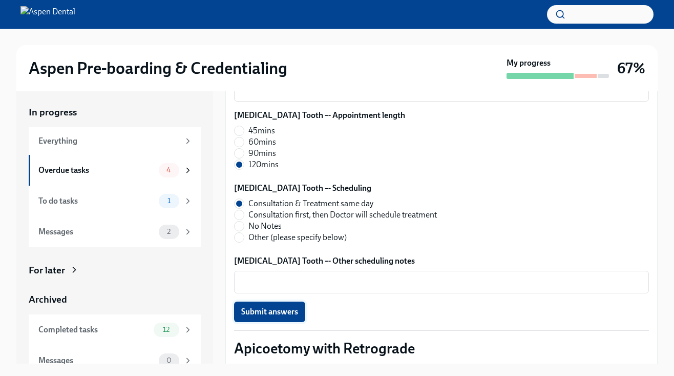
scroll to position [1298, 0]
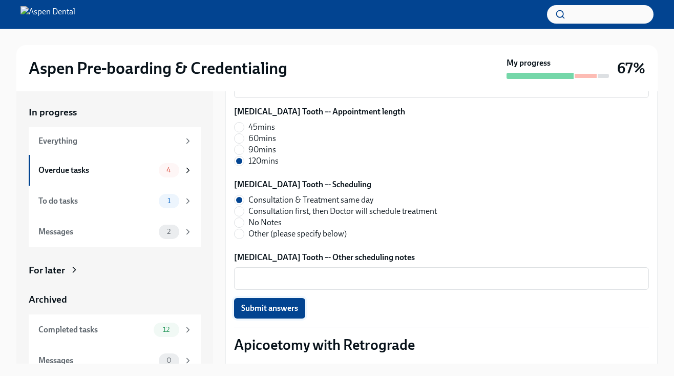
click at [269, 312] on span "Submit answers" at bounding box center [269, 308] width 57 height 10
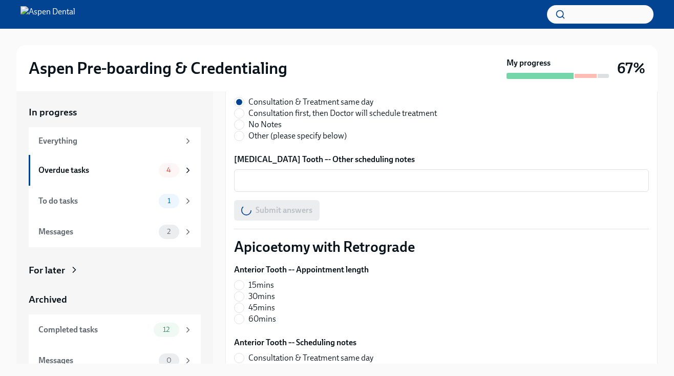
scroll to position [1417, 0]
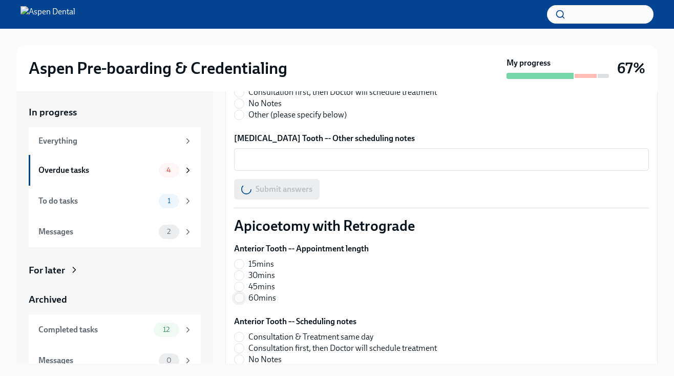
click at [240, 298] on input "60mins" at bounding box center [239, 297] width 9 height 9
radio input "true"
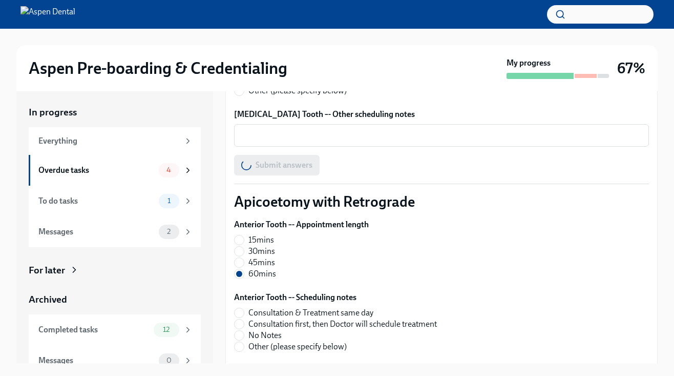
scroll to position [1456, 0]
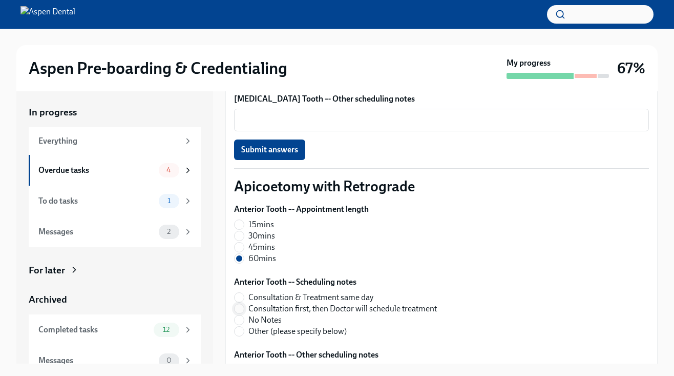
click at [243, 306] on input "Consultation first, then Doctor will schedule treatment" at bounding box center [239, 308] width 9 height 9
radio input "true"
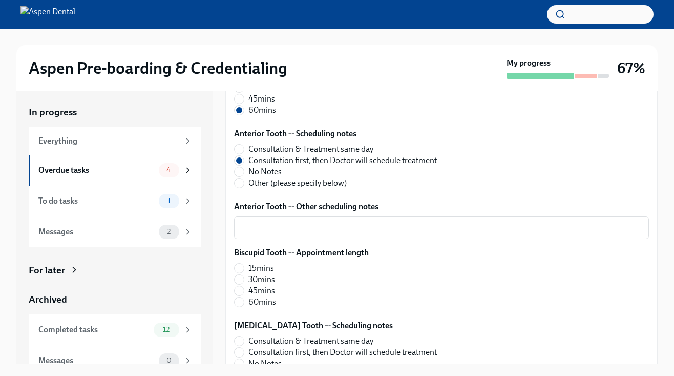
scroll to position [1606, 0]
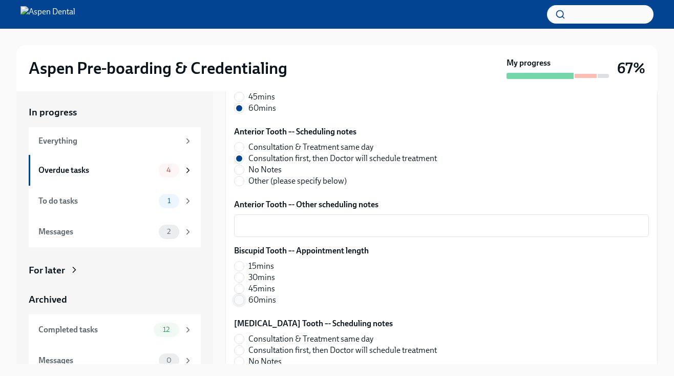
click at [240, 298] on input "60mins" at bounding box center [239, 299] width 9 height 9
radio input "true"
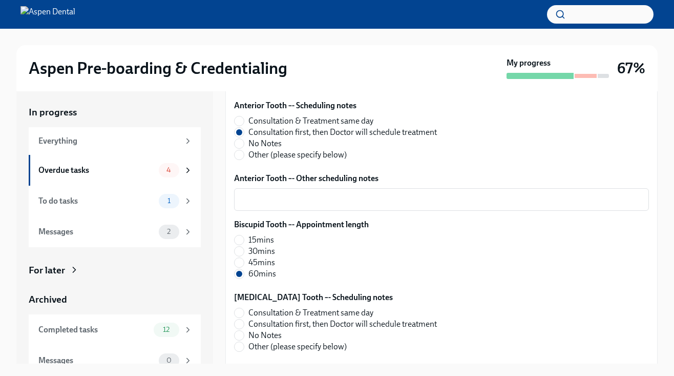
scroll to position [1634, 0]
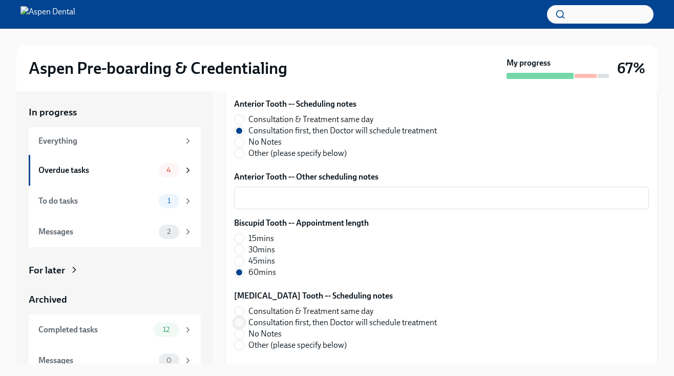
click at [241, 323] on input "Consultation first, then Doctor will schedule treatment" at bounding box center [239, 322] width 9 height 9
radio input "true"
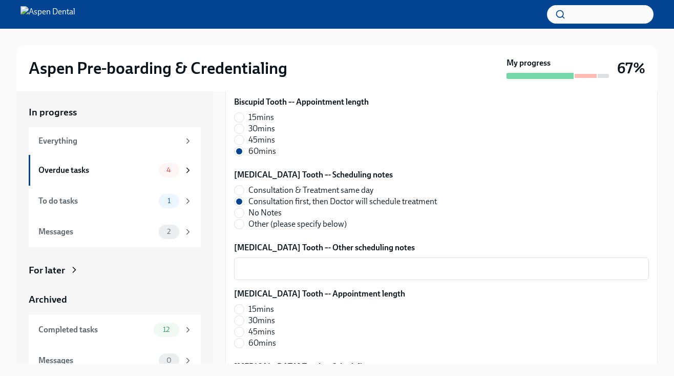
scroll to position [1773, 0]
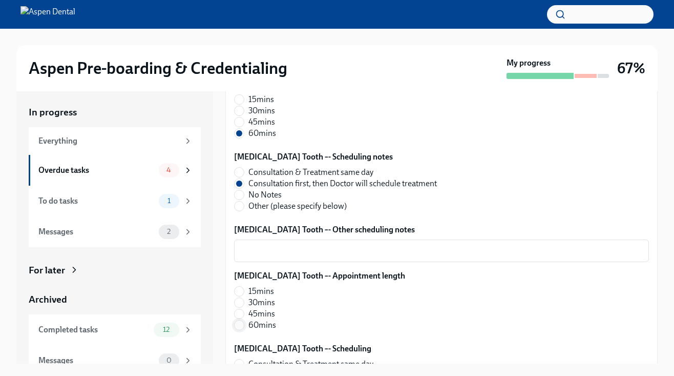
click at [238, 330] on span at bounding box center [239, 325] width 10 height 10
click at [238, 329] on input "60mins" at bounding box center [239, 324] width 9 height 9
radio input "true"
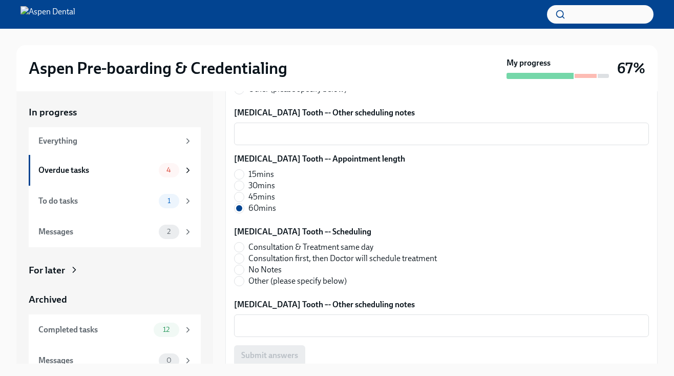
scroll to position [1894, 0]
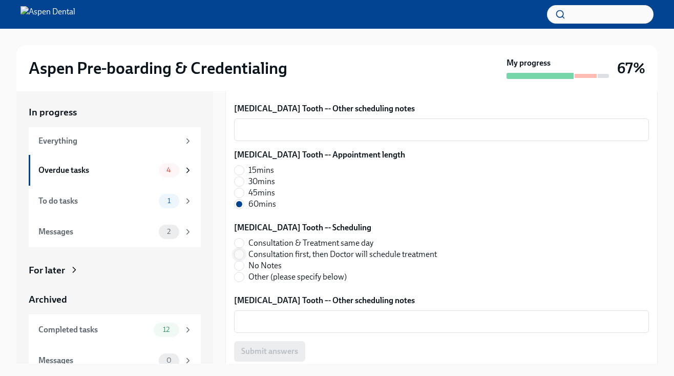
click at [239, 255] on input "Consultation first, then Doctor will schedule treatment" at bounding box center [239, 254] width 9 height 9
radio input "true"
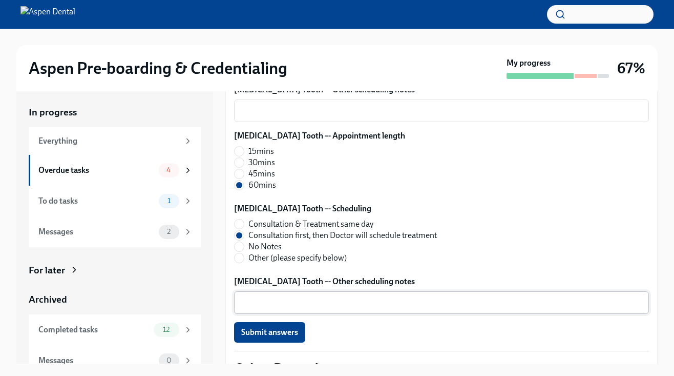
scroll to position [1934, 0]
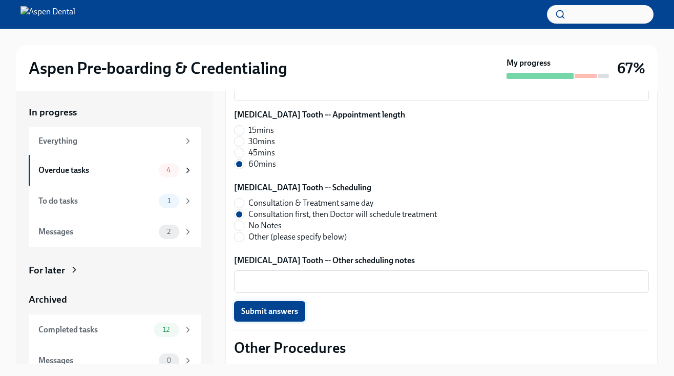
click at [266, 308] on span "Submit answers" at bounding box center [269, 311] width 57 height 10
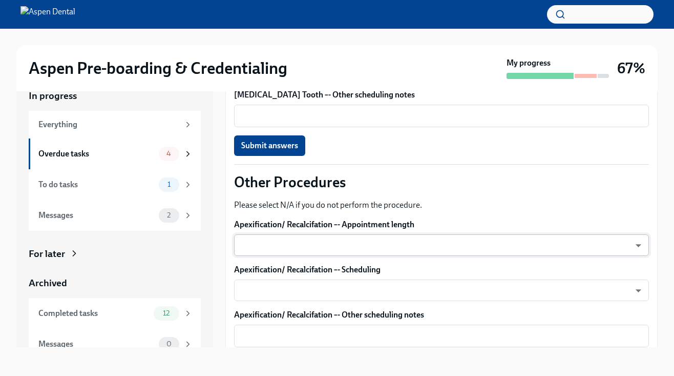
scroll to position [2085, 0]
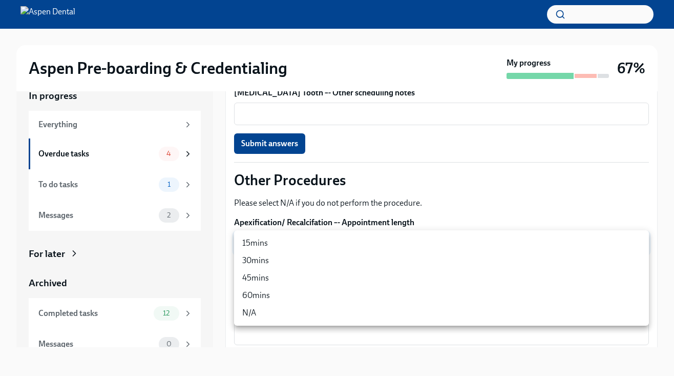
click at [297, 241] on body "Aspen Pre-boarding & Credentialing My progress 67% In progress Everything Overd…" at bounding box center [337, 179] width 674 height 394
click at [284, 283] on li "45mins" at bounding box center [441, 277] width 415 height 17
type input "ZImTXJkOn"
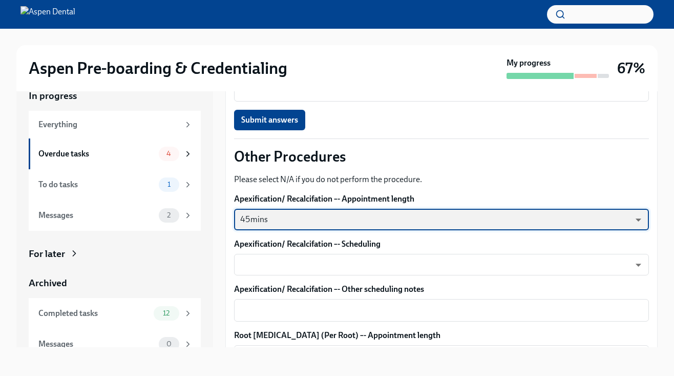
scroll to position [2126, 0]
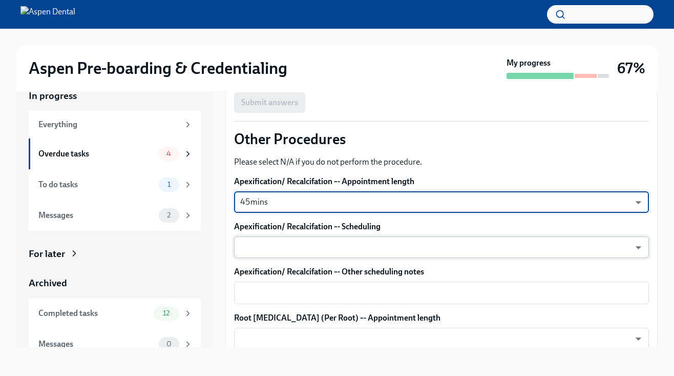
click at [293, 250] on body "Aspen Pre-boarding & Credentialing My progress 67% In progress Everything Overd…" at bounding box center [337, 179] width 674 height 394
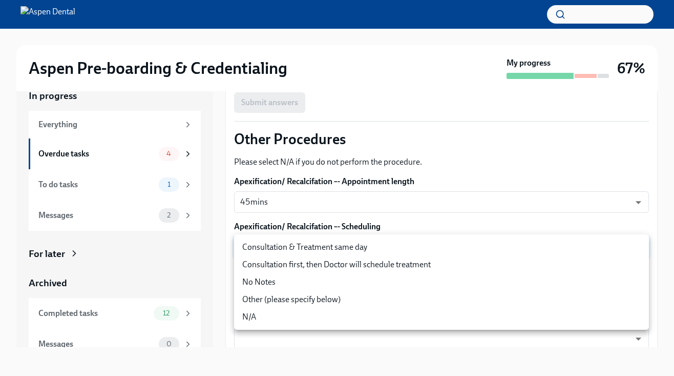
click at [300, 254] on li "Consultation & Treatment same day" at bounding box center [441, 246] width 415 height 17
type input "ZImTXJkOn"
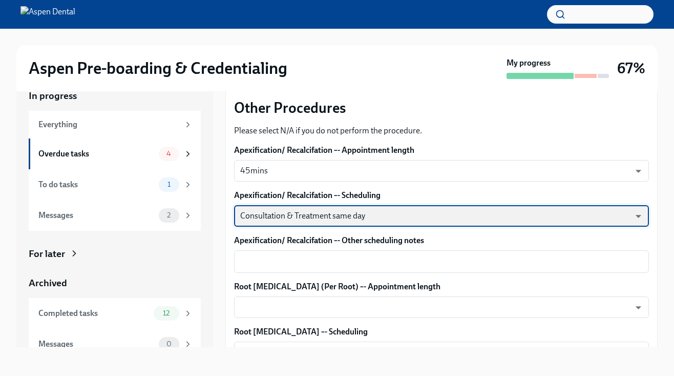
scroll to position [2162, 0]
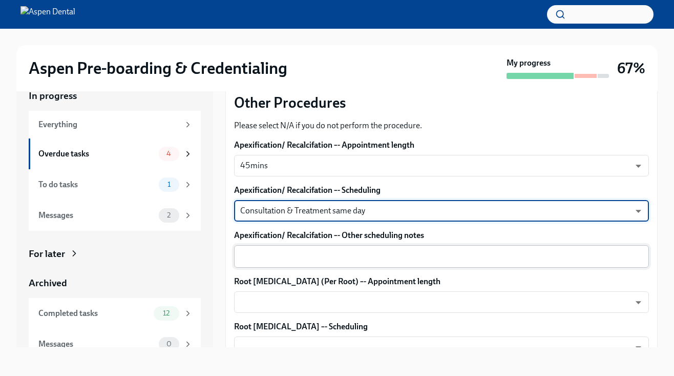
click at [287, 259] on textarea "Apexification/ Recalcifation –- Other scheduling notes" at bounding box center [441, 256] width 403 height 12
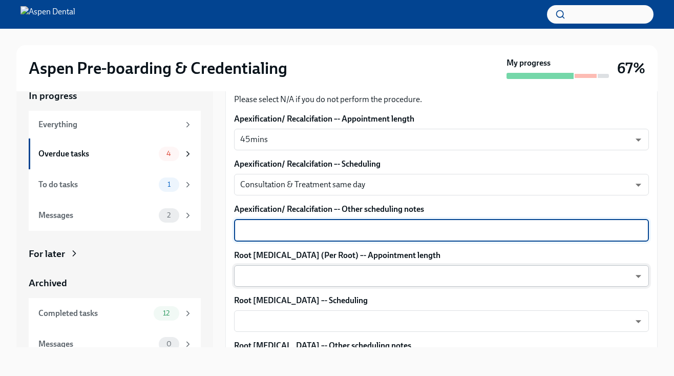
scroll to position [2191, 0]
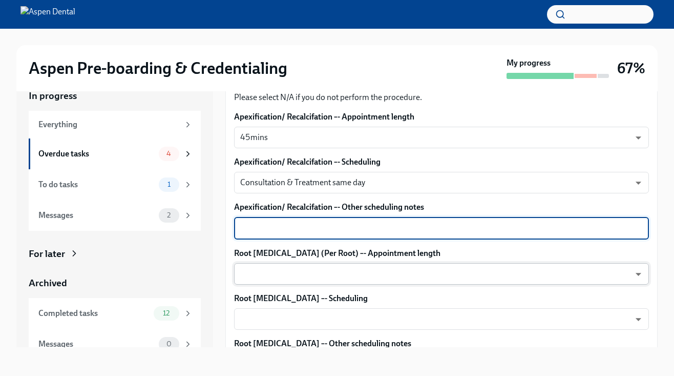
click at [287, 275] on body "Aspen Pre-boarding & Credentialing My progress 67% In progress Everything Overd…" at bounding box center [337, 179] width 674 height 394
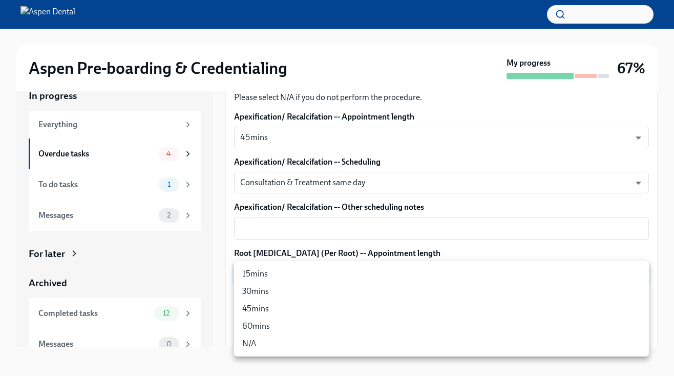
click at [277, 323] on li "60mins" at bounding box center [441, 325] width 415 height 17
type input "Eay8-PukV"
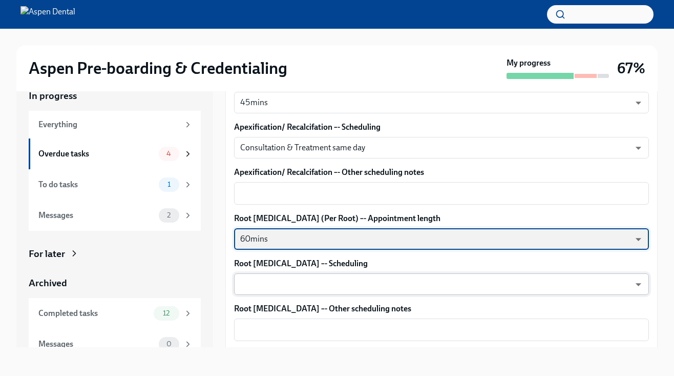
scroll to position [2233, 0]
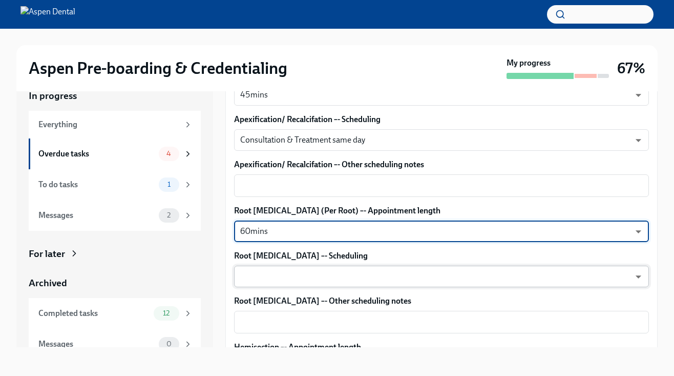
click at [288, 280] on body "Aspen Pre-boarding & Credentialing My progress 67% In progress Everything Overd…" at bounding box center [337, 179] width 674 height 394
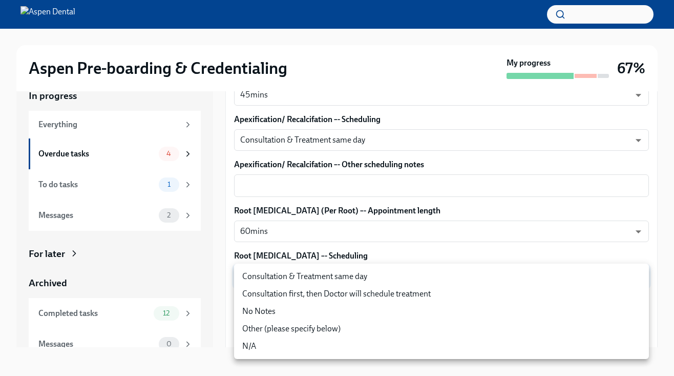
click at [291, 287] on li "Consultation first, then Doctor will schedule treatment" at bounding box center [441, 293] width 415 height 17
type input "Ysc6jVFTO"
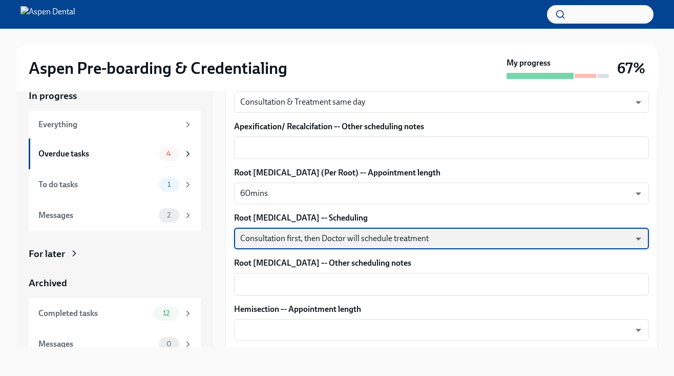
scroll to position [2273, 0]
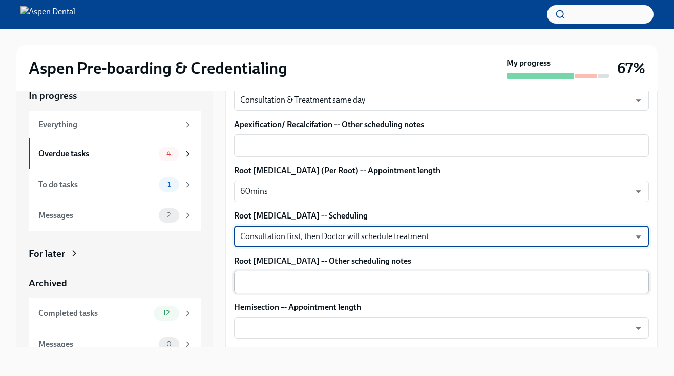
click at [288, 278] on textarea "Root Amputation –- Other scheduling notes" at bounding box center [441, 282] width 403 height 12
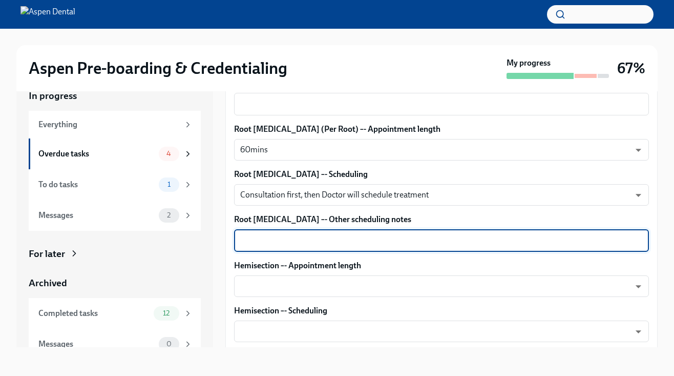
scroll to position [2324, 0]
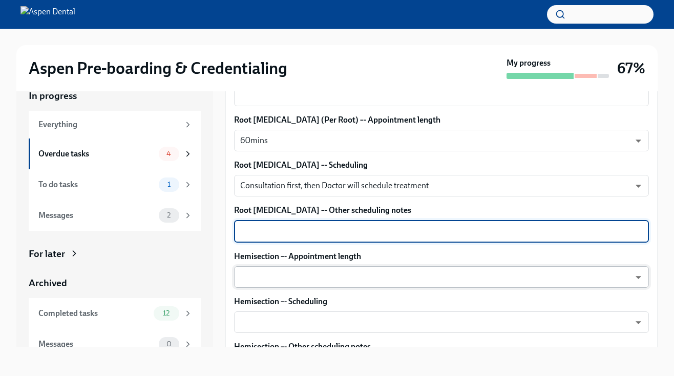
click at [300, 279] on body "Aspen Pre-boarding & Credentialing My progress 67% In progress Everything Overd…" at bounding box center [337, 179] width 674 height 394
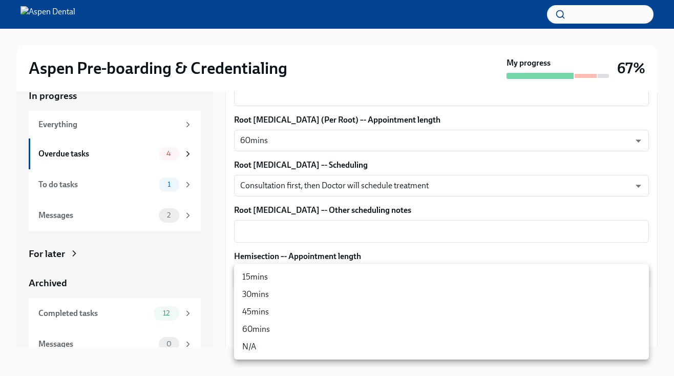
click at [293, 325] on li "60mins" at bounding box center [441, 328] width 415 height 17
type input "Eay8-PukV"
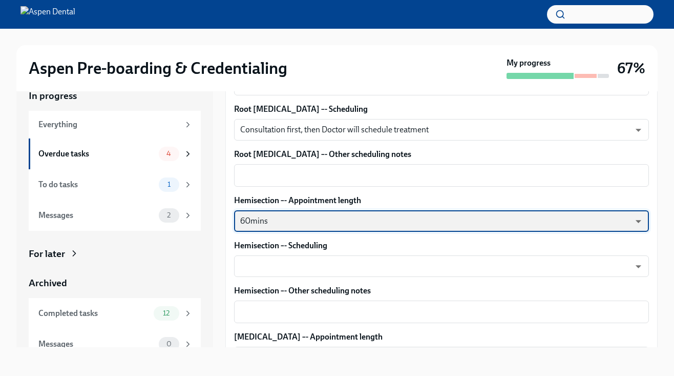
scroll to position [2414, 0]
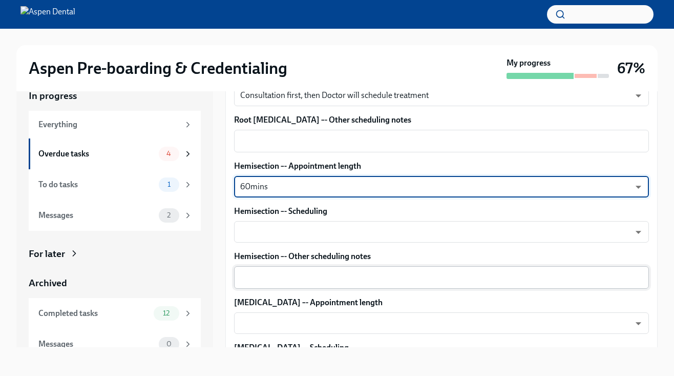
click at [300, 271] on div "x ​" at bounding box center [441, 277] width 415 height 23
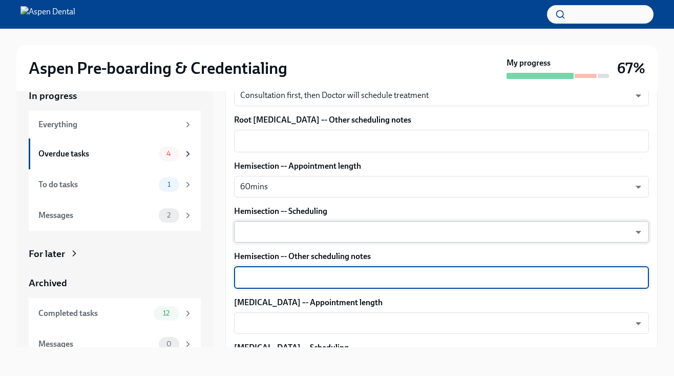
click at [308, 229] on body "Aspen Pre-boarding & Credentialing My progress 67% In progress Everything Overd…" at bounding box center [337, 179] width 674 height 394
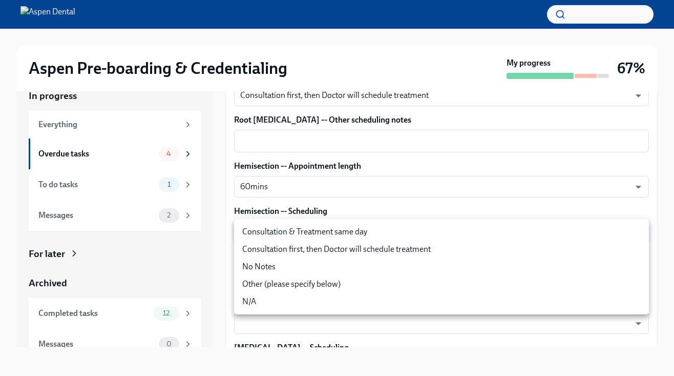
click at [309, 247] on li "Consultation first, then Doctor will schedule treatment" at bounding box center [441, 248] width 415 height 17
type input "Ysc6jVFTO"
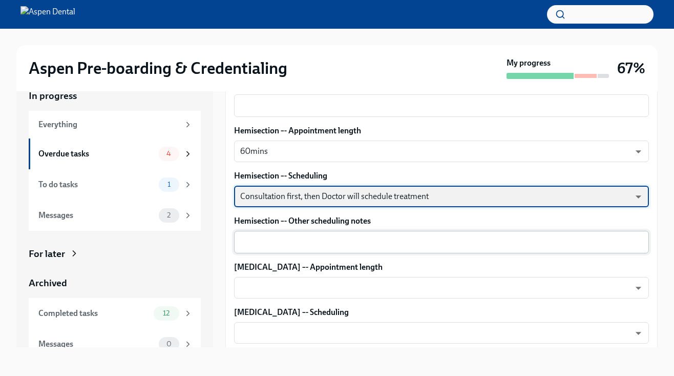
scroll to position [2452, 0]
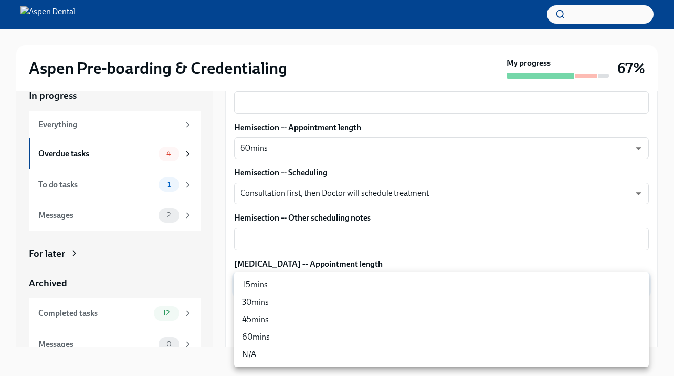
click at [295, 279] on body "Aspen Pre-boarding & Credentialing My progress 67% In progress Everything Overd…" at bounding box center [337, 179] width 674 height 394
click at [290, 338] on li "60mins" at bounding box center [441, 336] width 415 height 17
type input "Eay8-PukV"
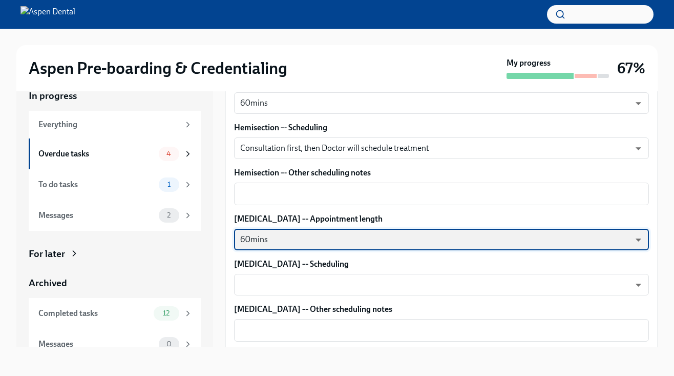
scroll to position [2514, 0]
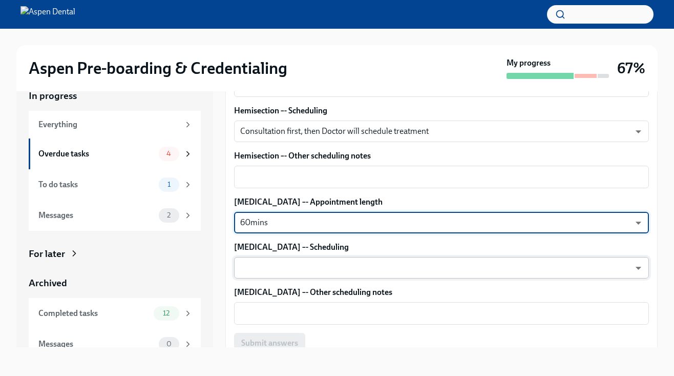
click at [318, 275] on body "Aspen Pre-boarding & Credentialing My progress 67% In progress Everything Overd…" at bounding box center [337, 179] width 674 height 394
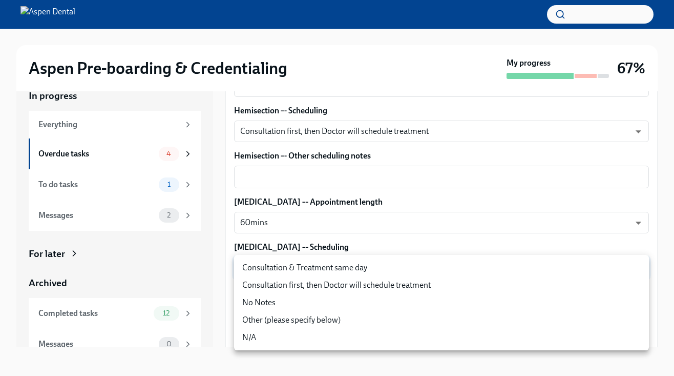
click at [320, 283] on li "Consultation first, then Doctor will schedule treatment" at bounding box center [441, 284] width 415 height 17
type input "Ysc6jVFTO"
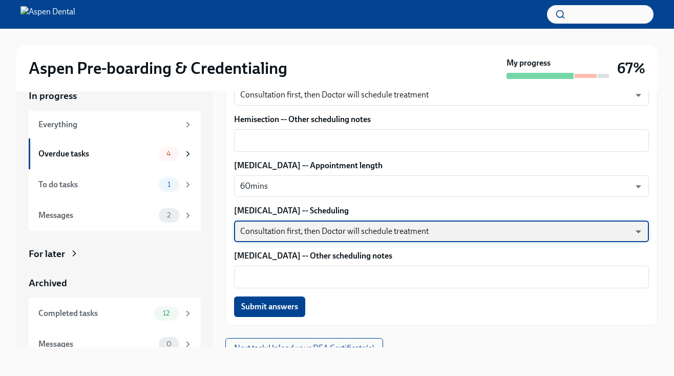
scroll to position [2561, 0]
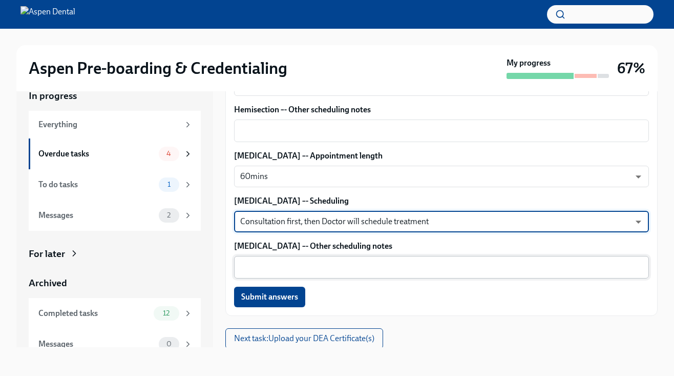
click at [296, 278] on div "x ​" at bounding box center [441, 267] width 415 height 23
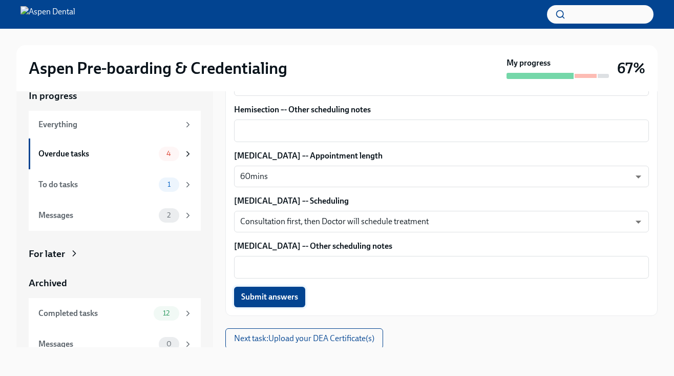
click at [286, 298] on span "Submit answers" at bounding box center [269, 297] width 57 height 10
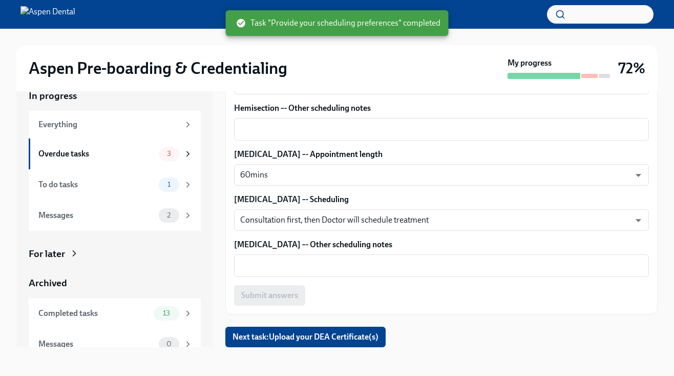
scroll to position [2562, 0]
click at [294, 336] on span "Next task : Upload your DEA Certificate(s)" at bounding box center [306, 337] width 146 height 10
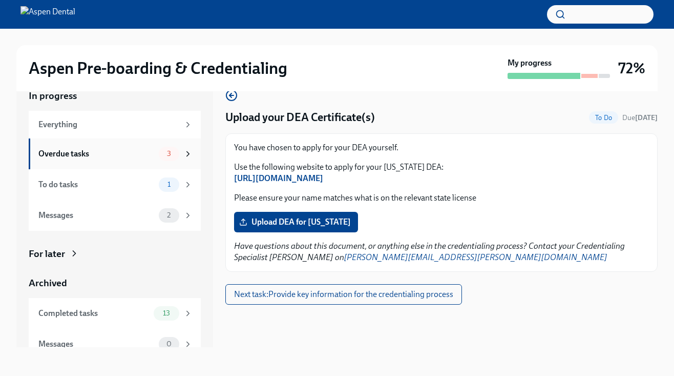
click at [123, 151] on div "Overdue tasks" at bounding box center [96, 153] width 116 height 11
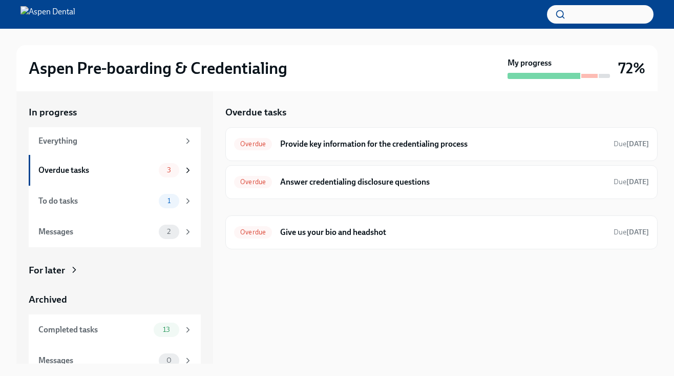
scroll to position [2, 0]
click at [339, 184] on h6 "Answer credentialing disclosure questions" at bounding box center [442, 181] width 325 height 11
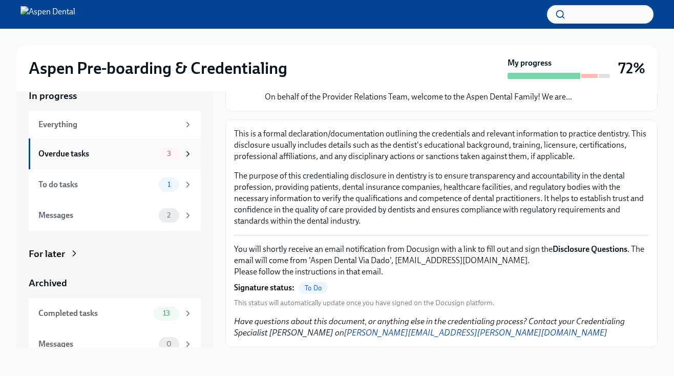
scroll to position [84, 0]
click at [171, 151] on span "3" at bounding box center [169, 154] width 16 height 8
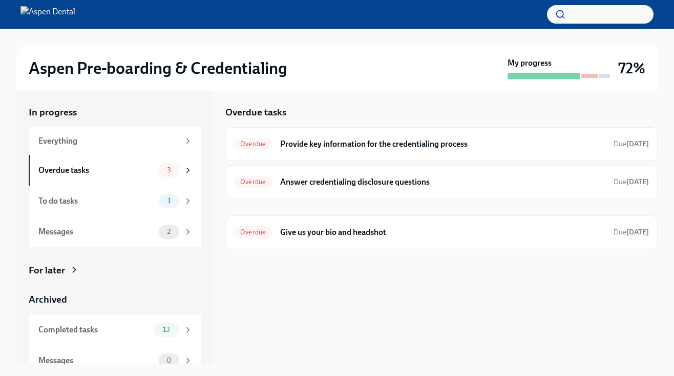
scroll to position [2, 0]
click at [294, 133] on div "Overdue Provide key information for the credentialing process Due [DATE]" at bounding box center [441, 144] width 432 height 34
click at [296, 139] on h6 "Provide key information for the credentialing process" at bounding box center [442, 143] width 325 height 11
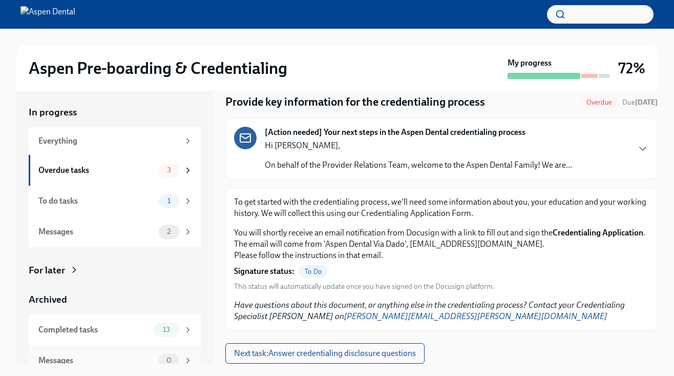
scroll to position [32, 0]
